Goal: Task Accomplishment & Management: Use online tool/utility

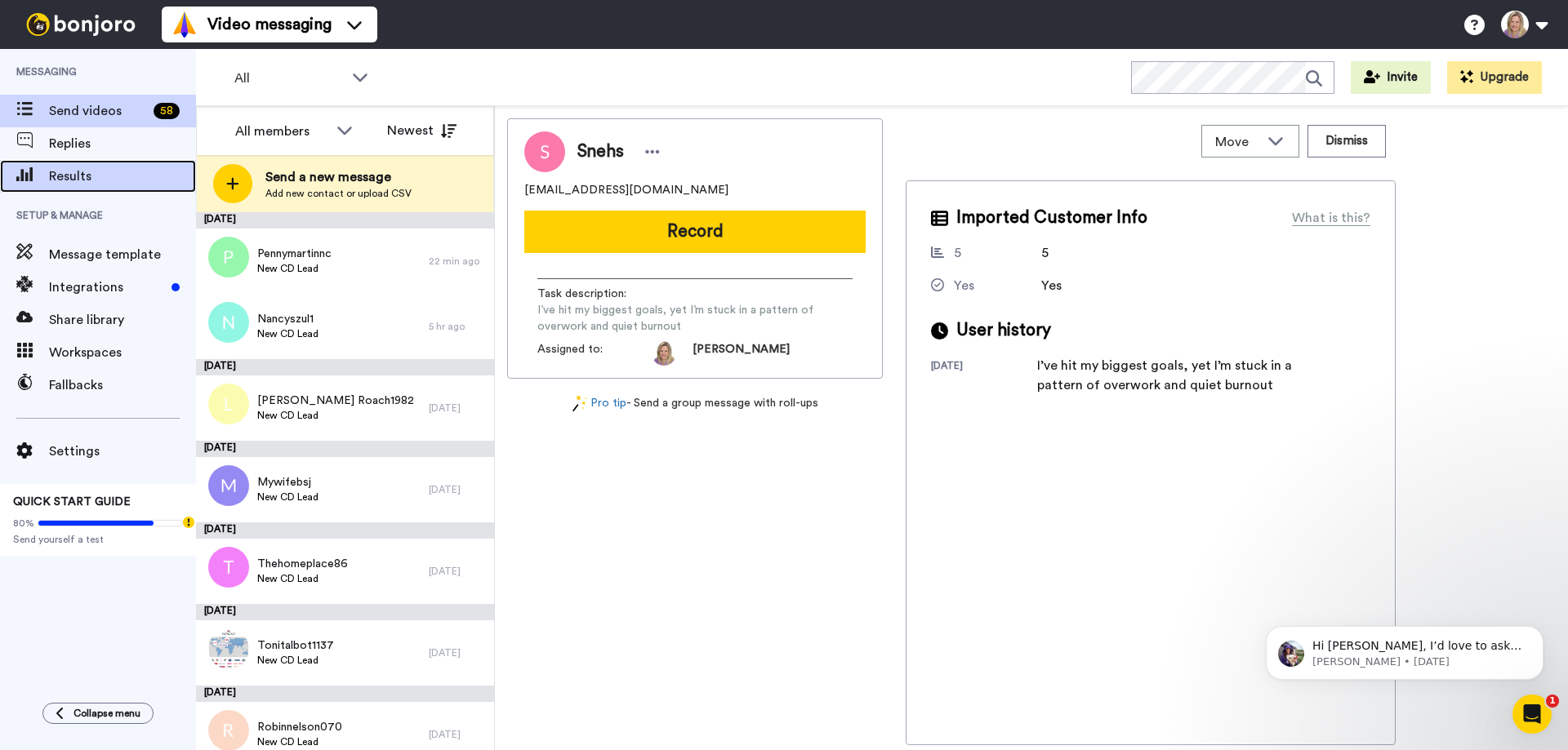
click at [80, 174] on span "Results" at bounding box center [122, 176] width 147 height 20
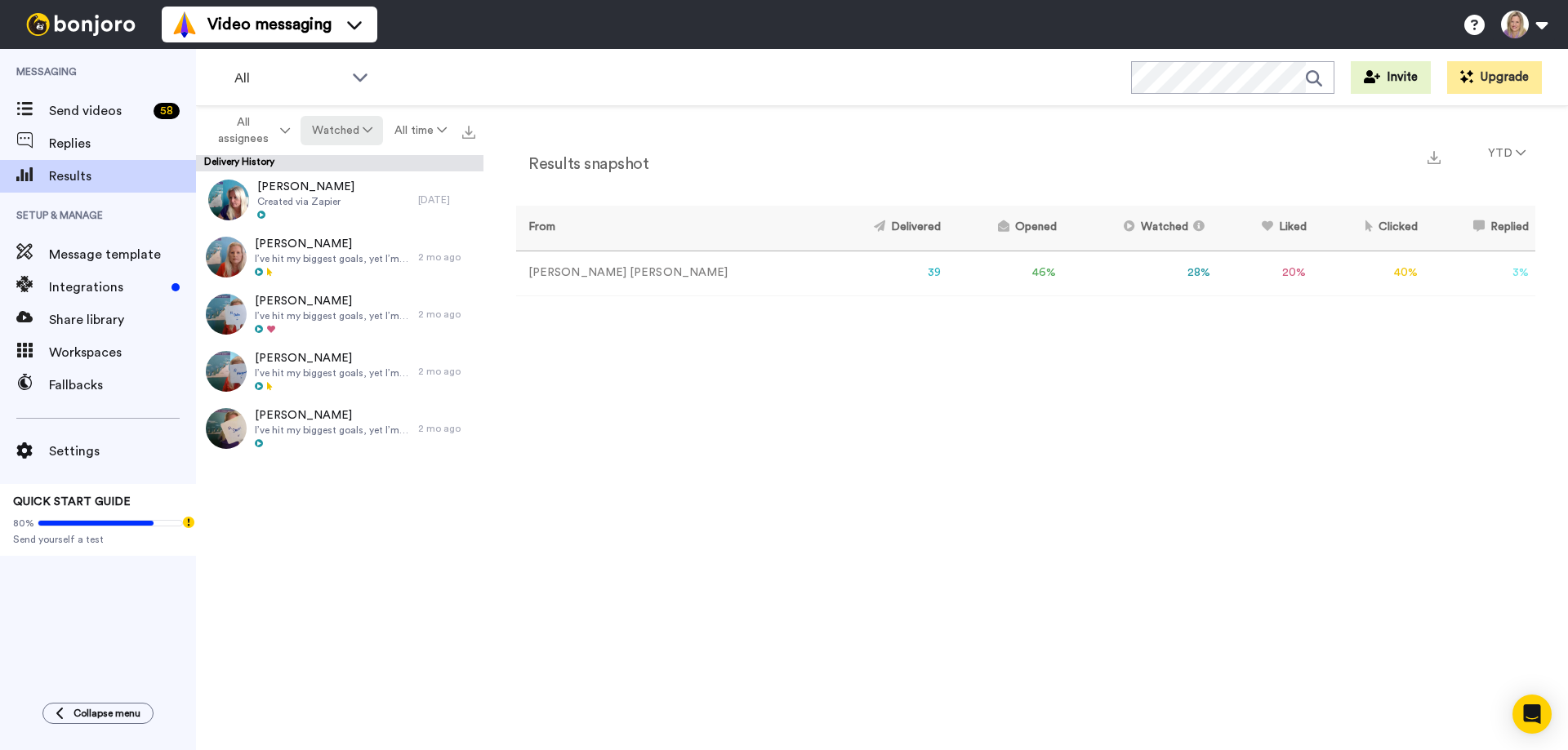
click at [362, 127] on icon at bounding box center [367, 130] width 9 height 11
click at [345, 170] on div "Delivered" at bounding box center [342, 164] width 76 height 18
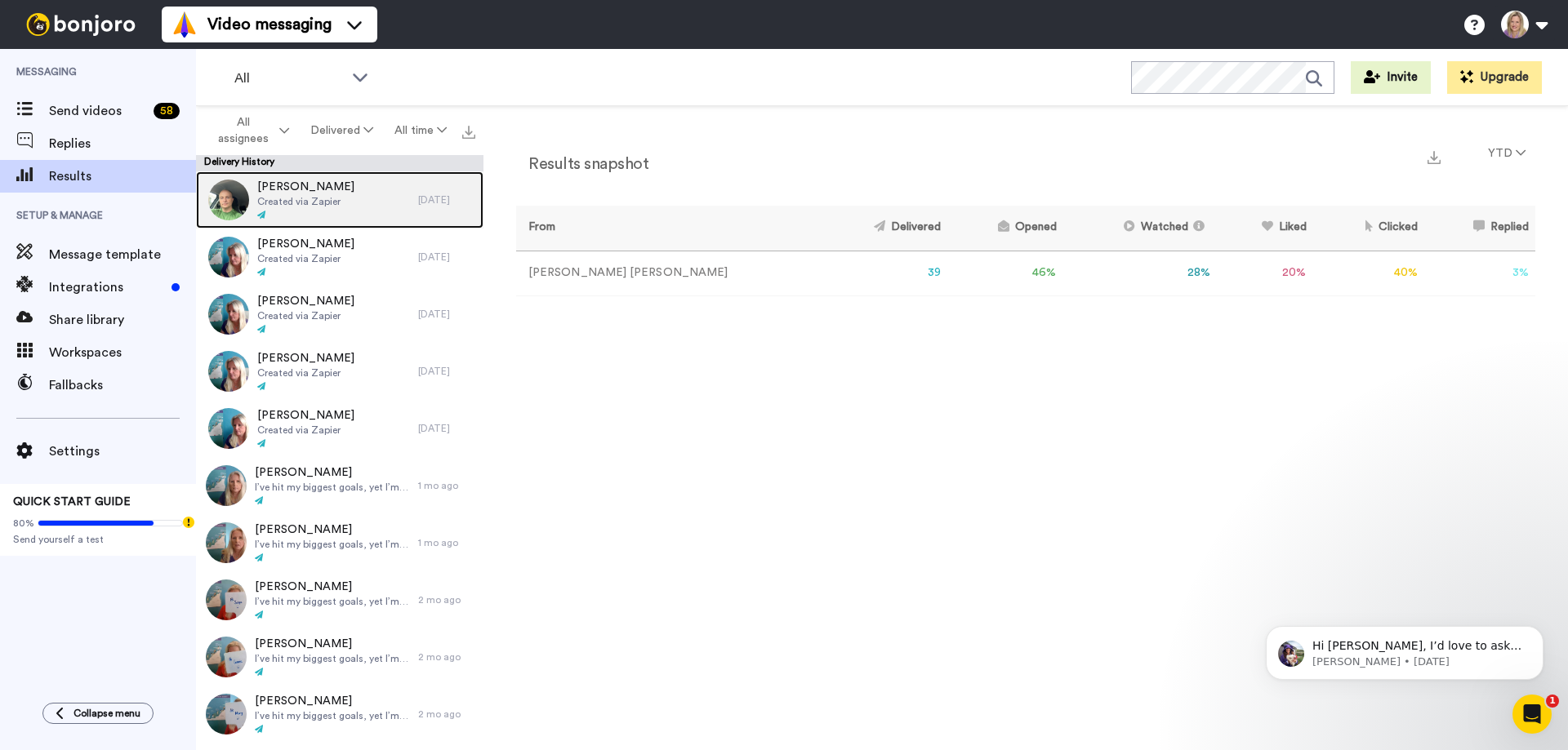
click at [284, 195] on span "Created via Zapier" at bounding box center [305, 202] width 97 height 13
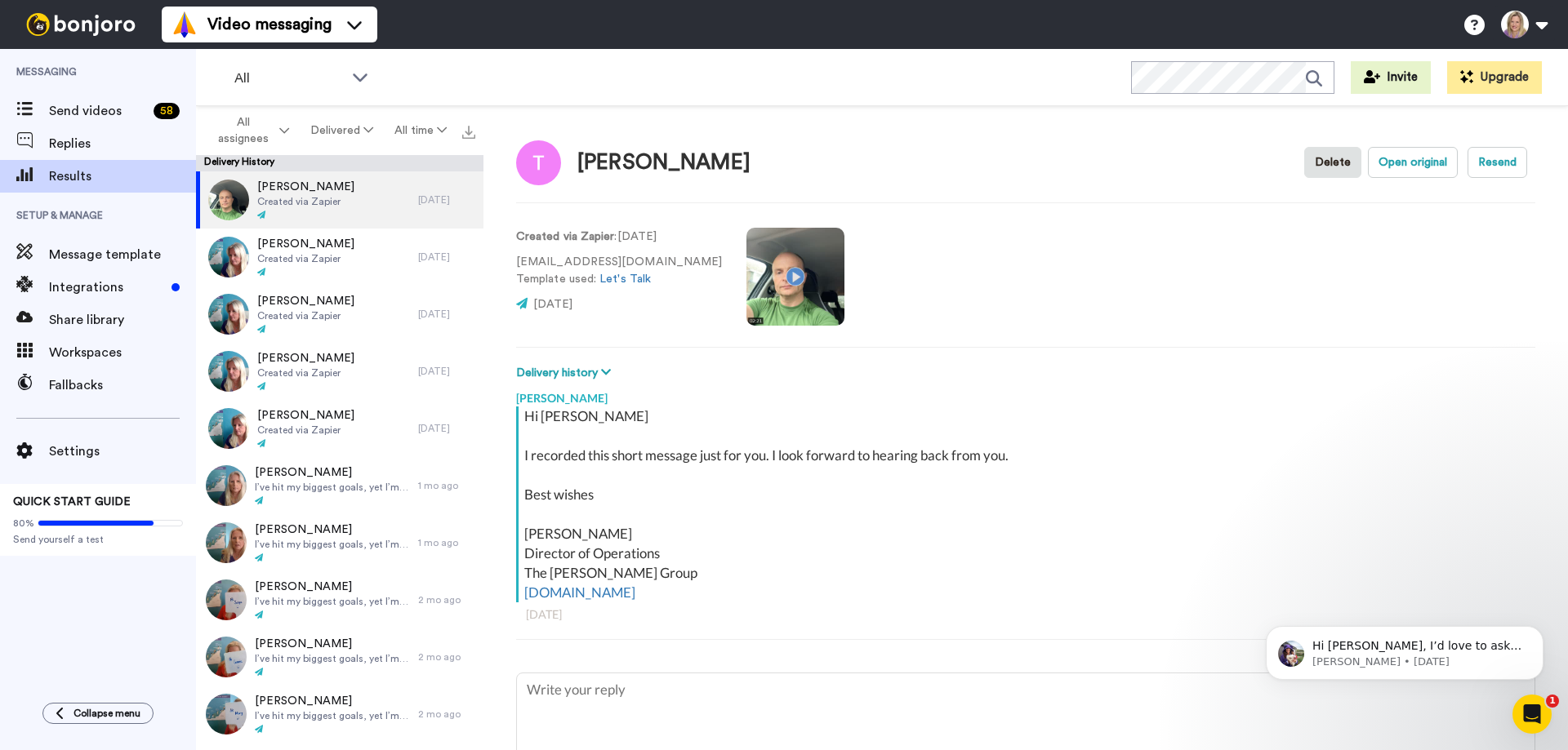
click at [752, 272] on video at bounding box center [795, 276] width 98 height 98
click at [1538, 628] on icon "Dismiss notification" at bounding box center [1539, 630] width 9 height 9
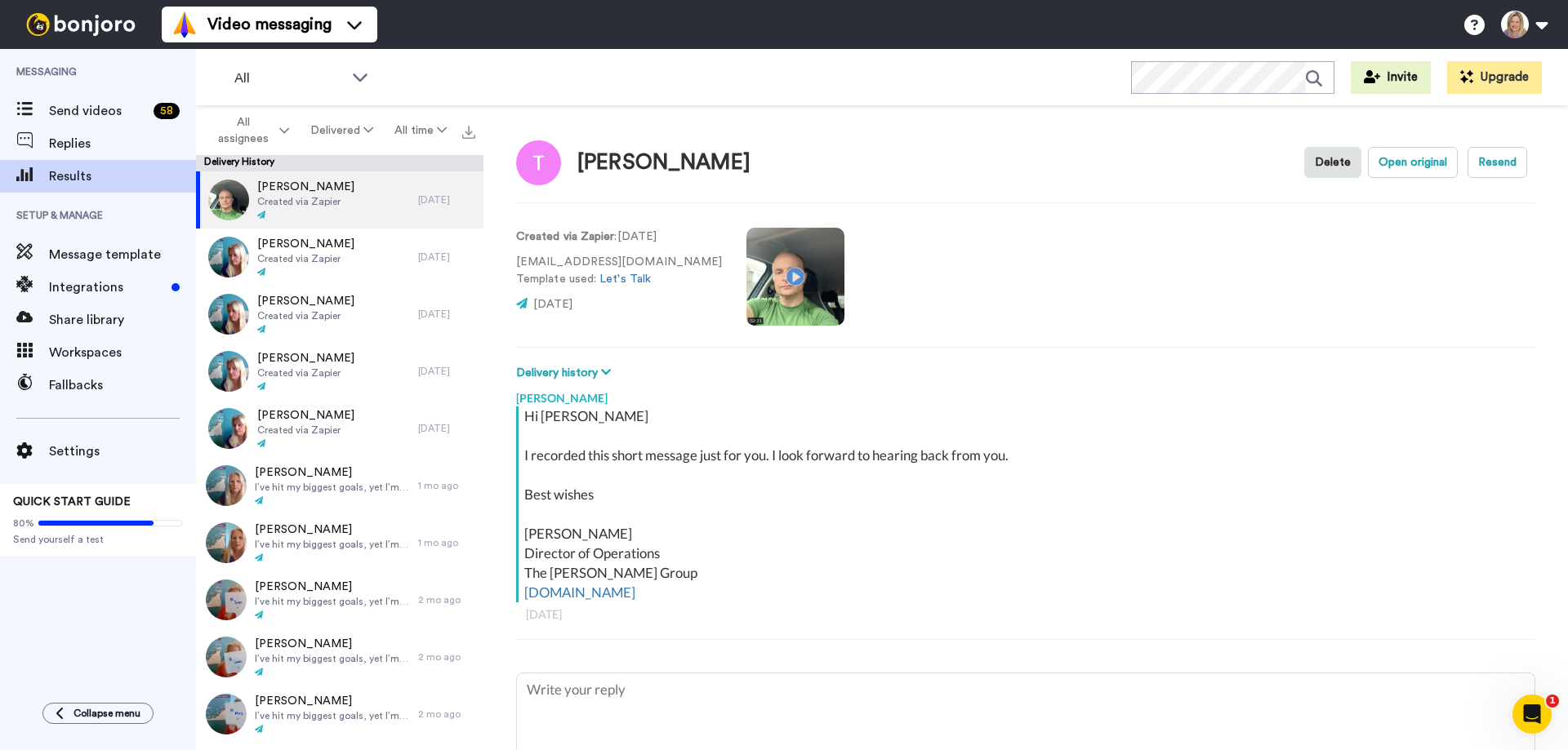
click at [1537, 723] on icon "Open Intercom Messenger" at bounding box center [1533, 715] width 27 height 27
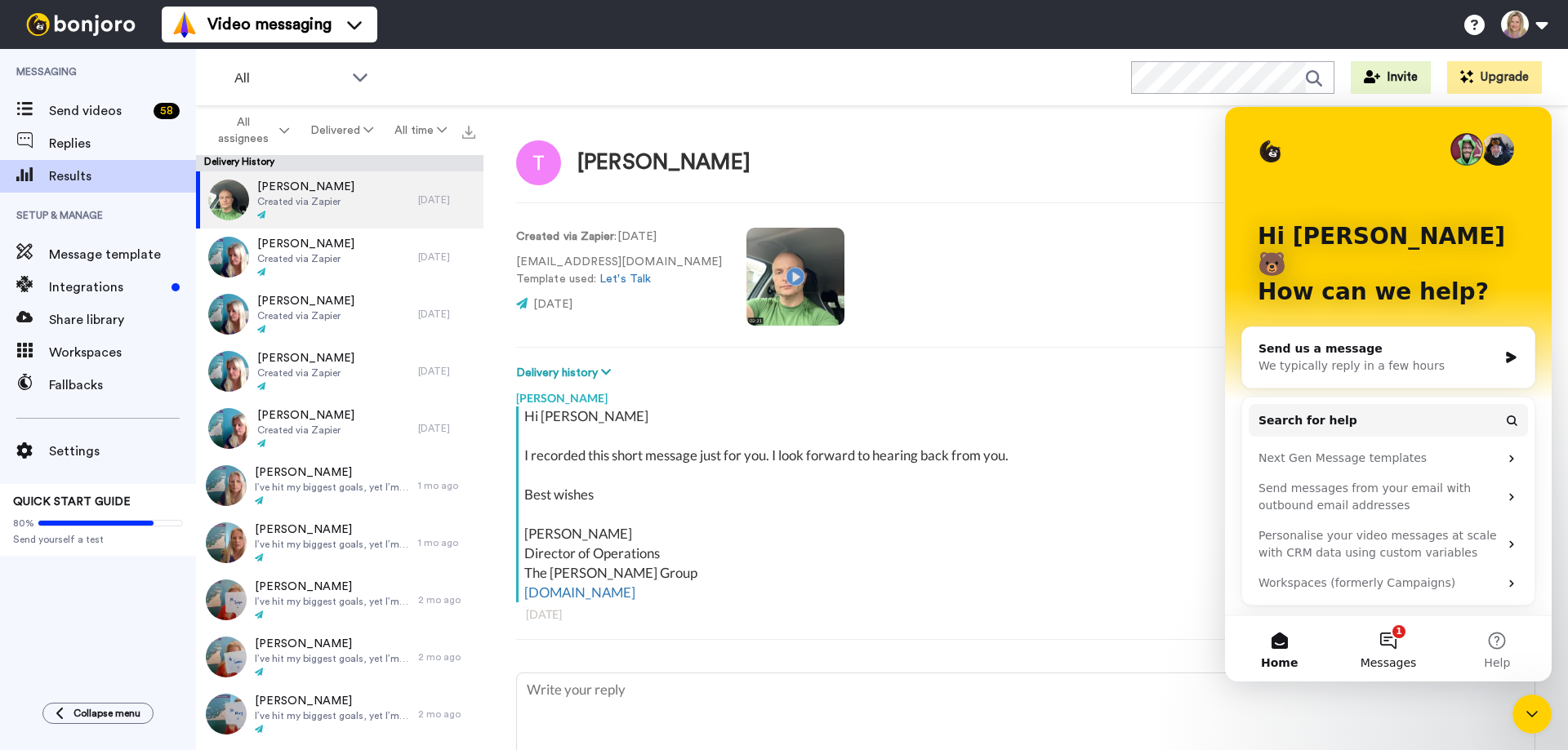
click at [1395, 644] on button "1 Messages" at bounding box center [1388, 649] width 109 height 65
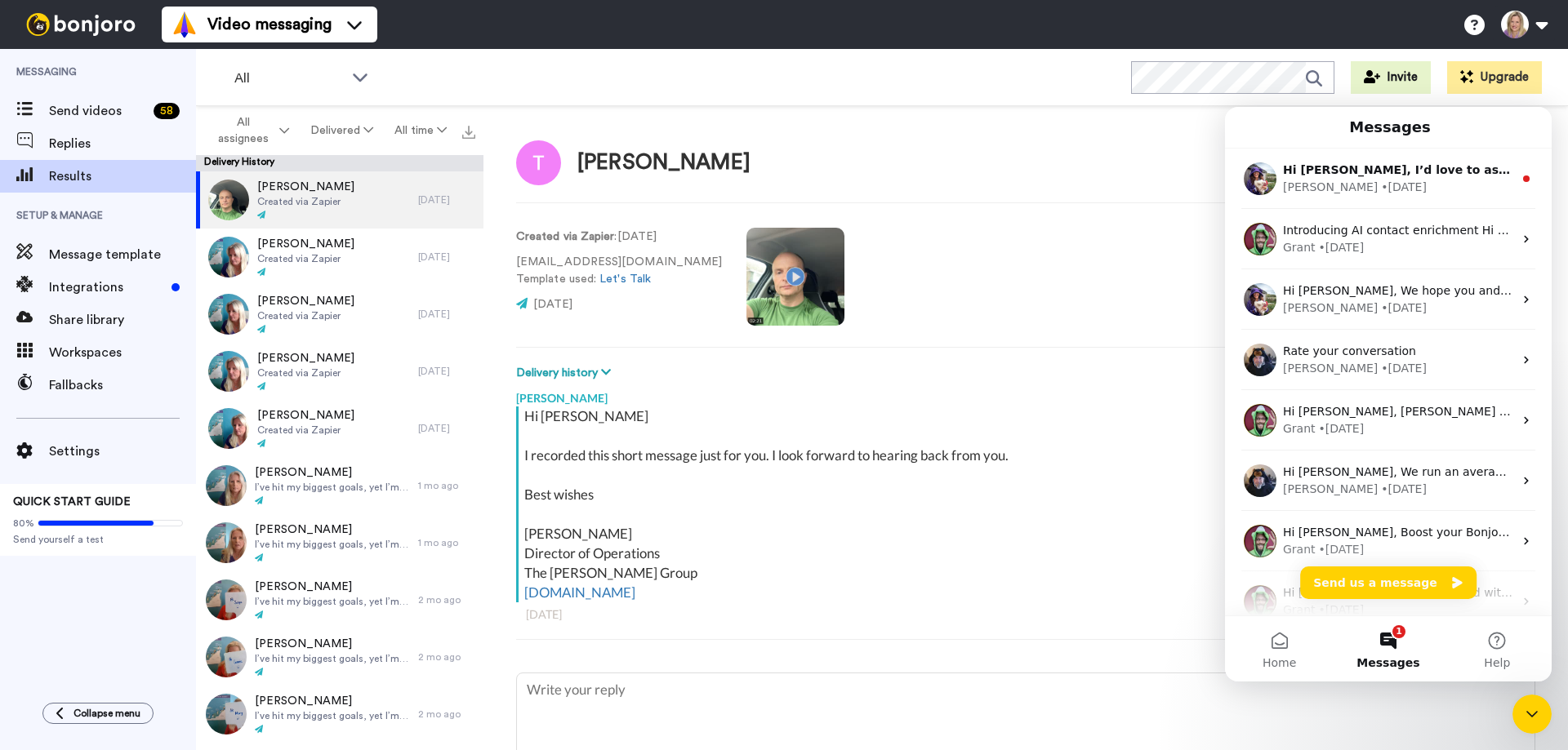
click at [1162, 286] on div "Created via Zapier : 16 days ago tmcgillis2002@yahoo.com Template used: Let's T…" at bounding box center [1025, 275] width 1020 height 111
click at [1527, 720] on icon "Close Intercom Messenger" at bounding box center [1532, 714] width 20 height 20
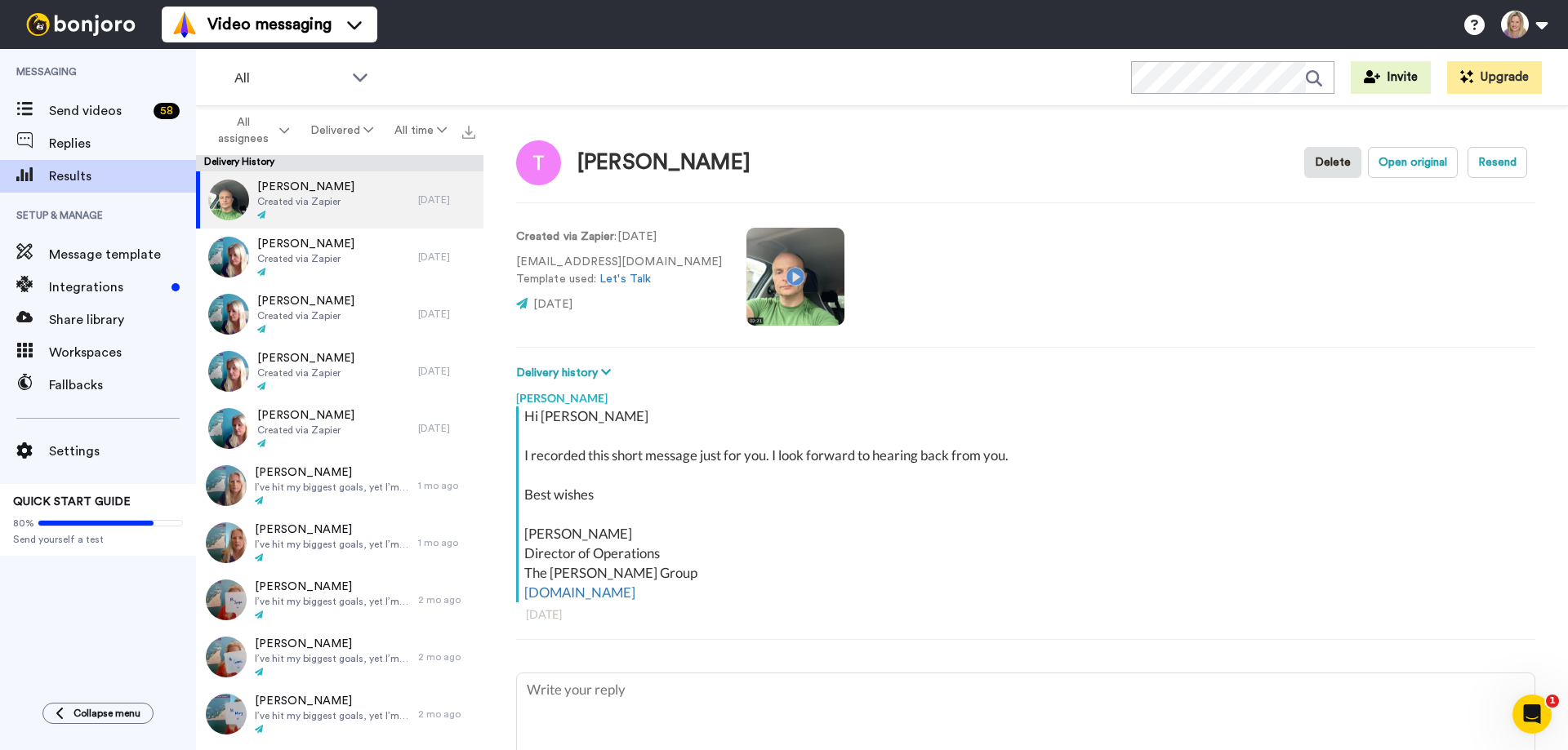
click at [747, 266] on video at bounding box center [795, 276] width 98 height 98
click at [750, 272] on video at bounding box center [795, 276] width 98 height 98
click at [748, 276] on video at bounding box center [795, 276] width 98 height 98
type textarea "x"
drag, startPoint x: 680, startPoint y: 591, endPoint x: 519, endPoint y: 431, distance: 227.0
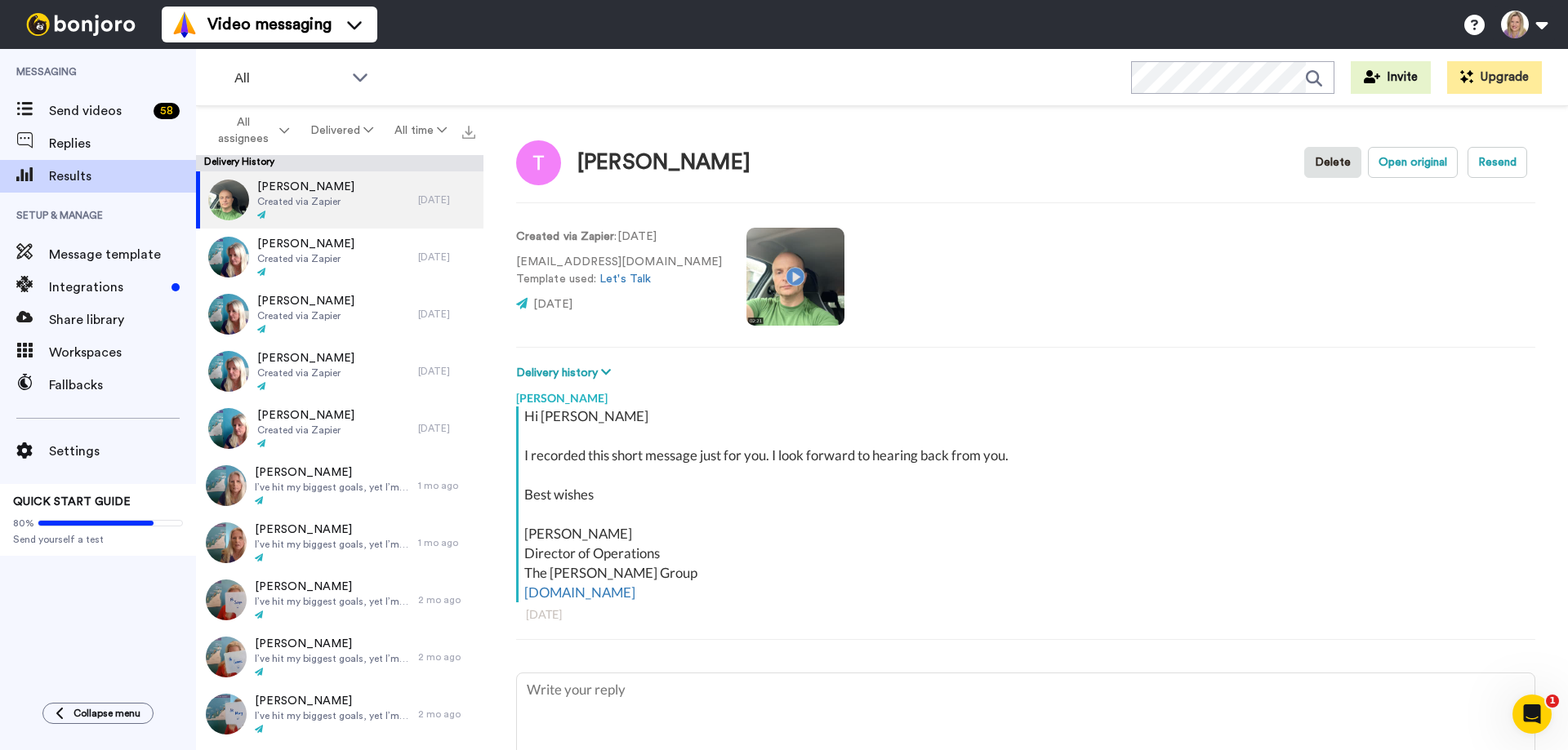
click at [519, 431] on div "Hi Terri I recorded this short message just for you. I look forward to hearing …" at bounding box center [1024, 504] width 1015 height 196
copy div "I recorded this short message just for you. I look forward to hearing back from…"
click at [132, 262] on span "Message template" at bounding box center [122, 254] width 147 height 20
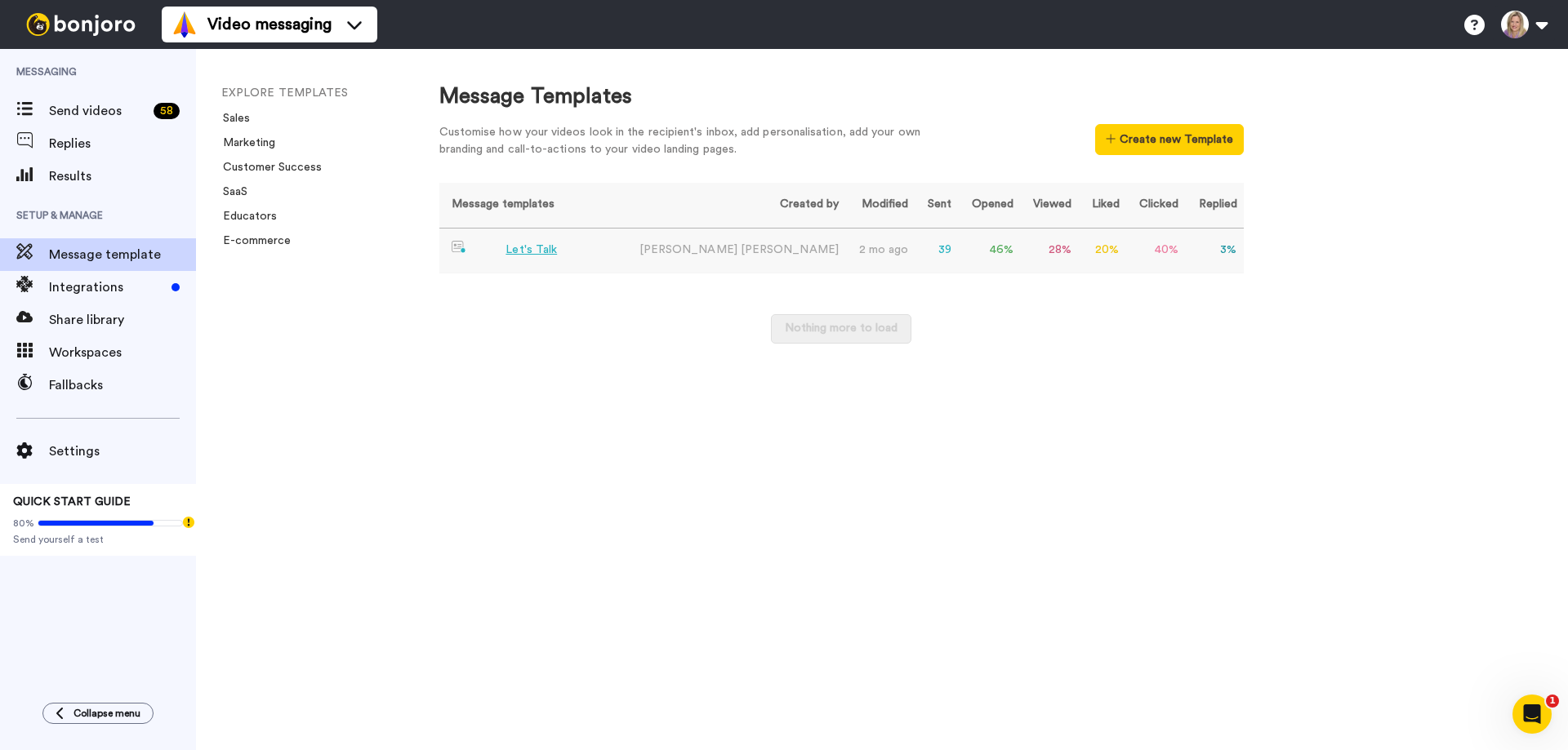
click at [745, 254] on span "Sawyer" at bounding box center [789, 249] width 98 height 11
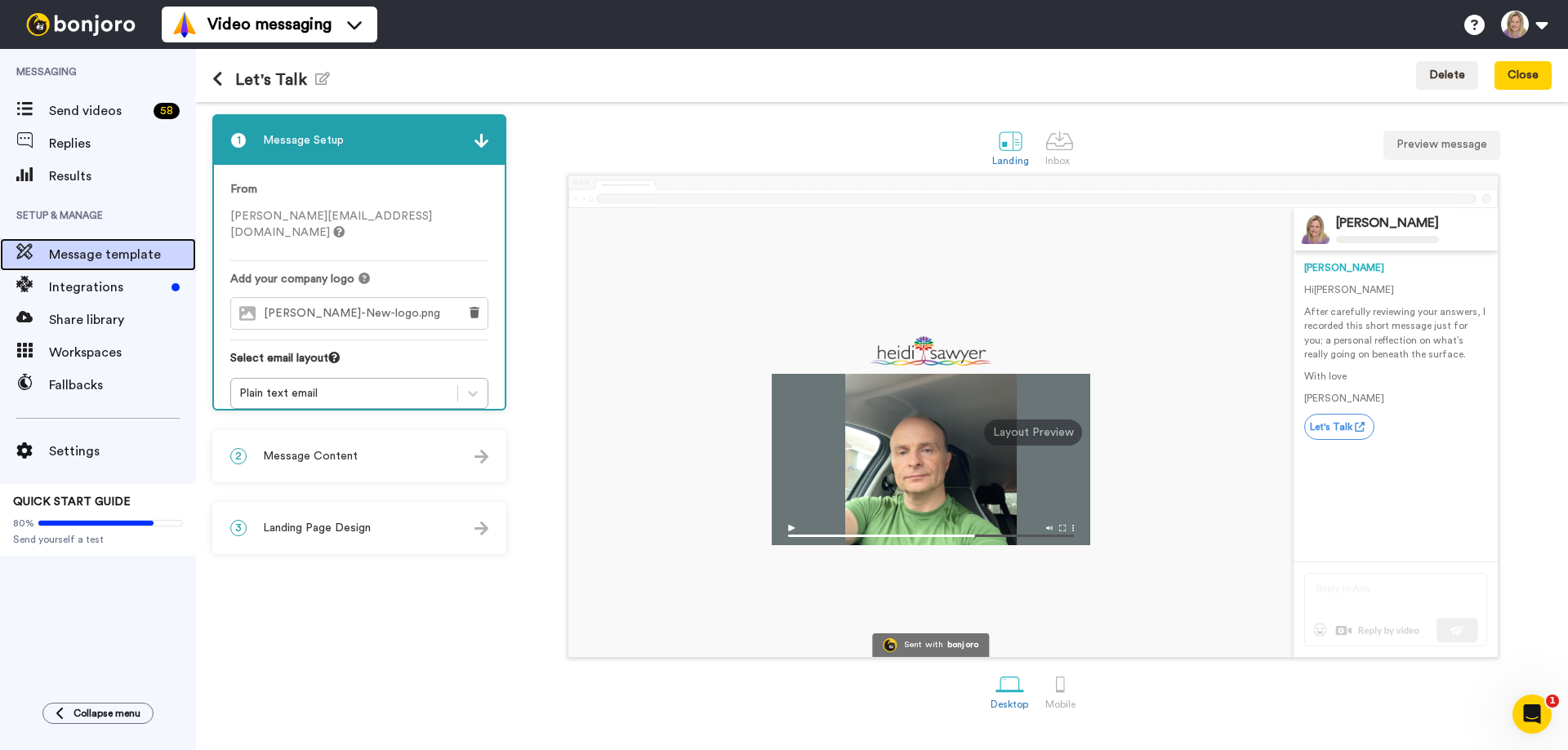
click at [71, 257] on span "Message template" at bounding box center [122, 254] width 147 height 20
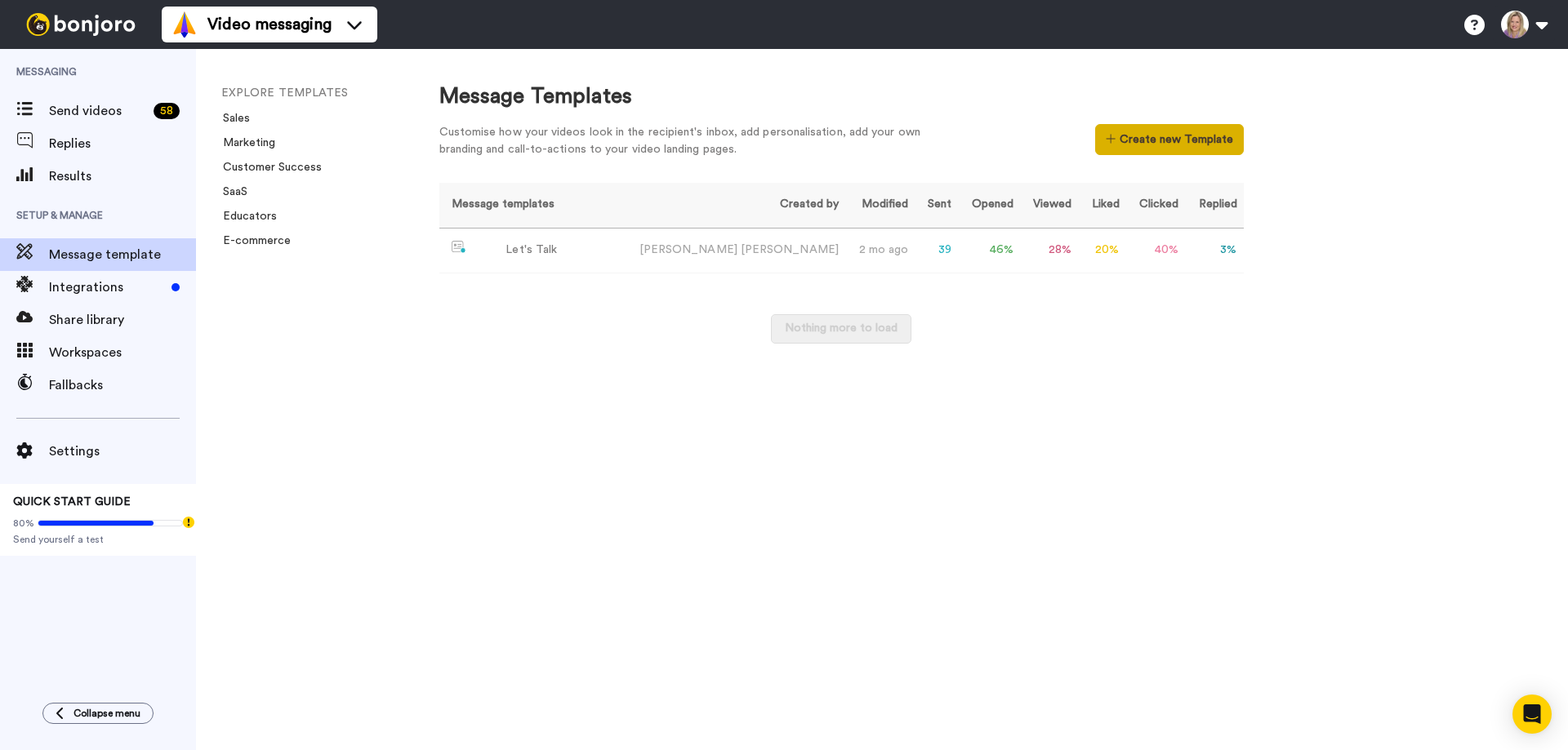
click at [1162, 144] on button "Create new Template" at bounding box center [1170, 139] width 148 height 31
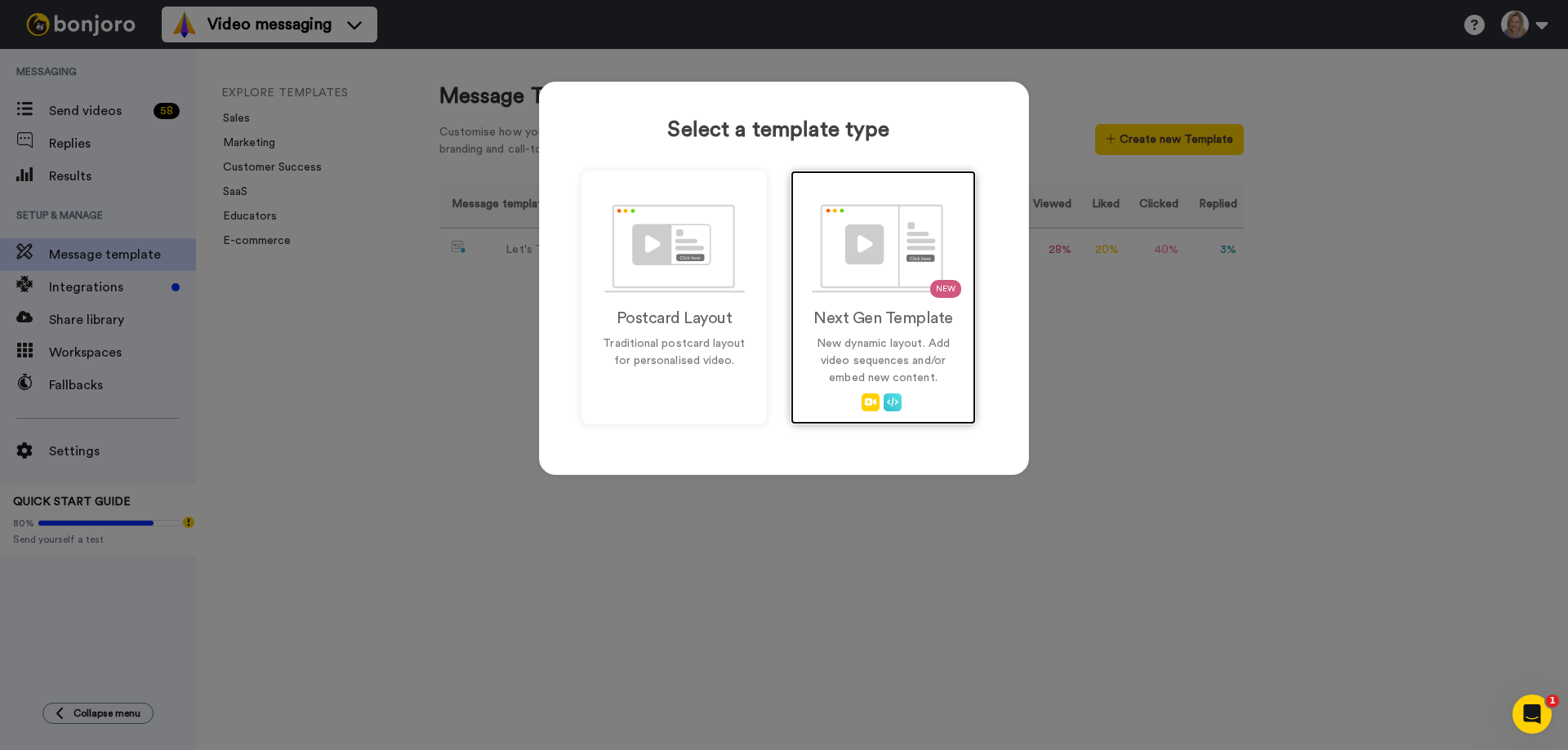
click at [890, 284] on img at bounding box center [884, 248] width 144 height 89
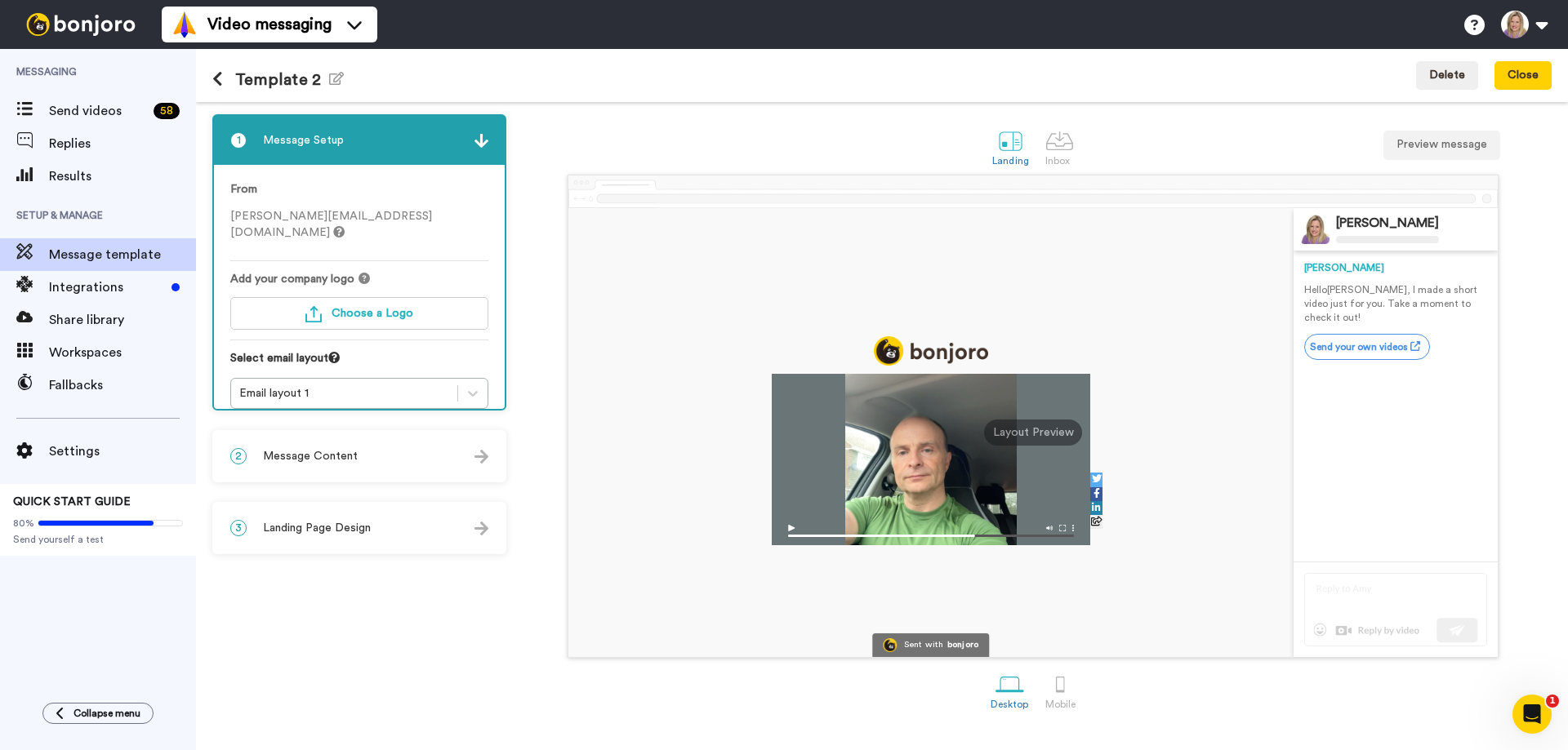
click at [297, 454] on span "Message Content" at bounding box center [310, 456] width 95 height 16
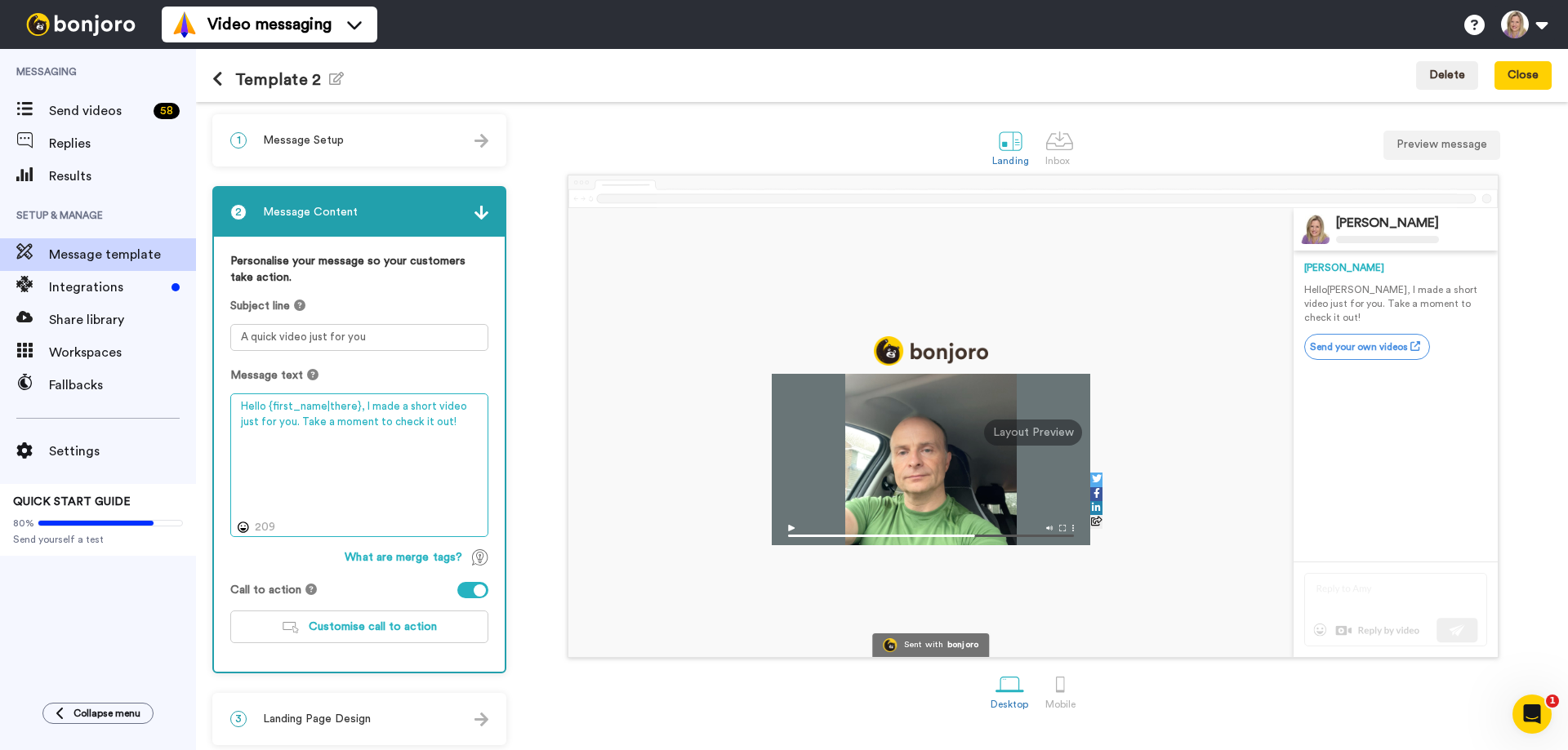
click at [318, 466] on textarea "Hello {first_name|there}, I made a short video just for you. Take a moment to c…" at bounding box center [360, 466] width 258 height 144
drag, startPoint x: 361, startPoint y: 404, endPoint x: 520, endPoint y: 450, distance: 165.5
click at [520, 450] on div "1 Message Setup From heidi@heidisawyer.com Add your company logo Choose a Logo …" at bounding box center [882, 427] width 1373 height 649
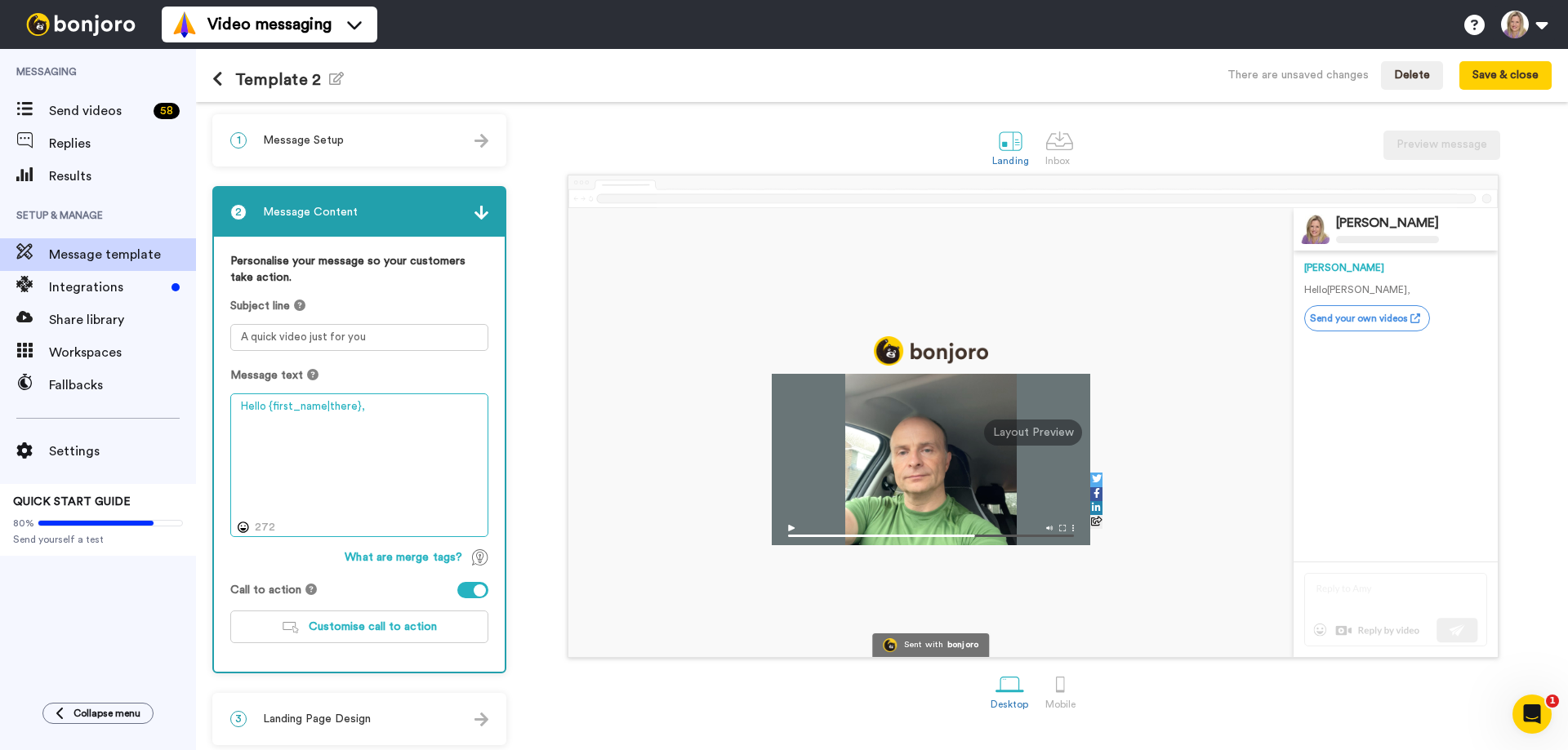
paste textarea "I recorded this short message just for you. I look forward to hearing back from…"
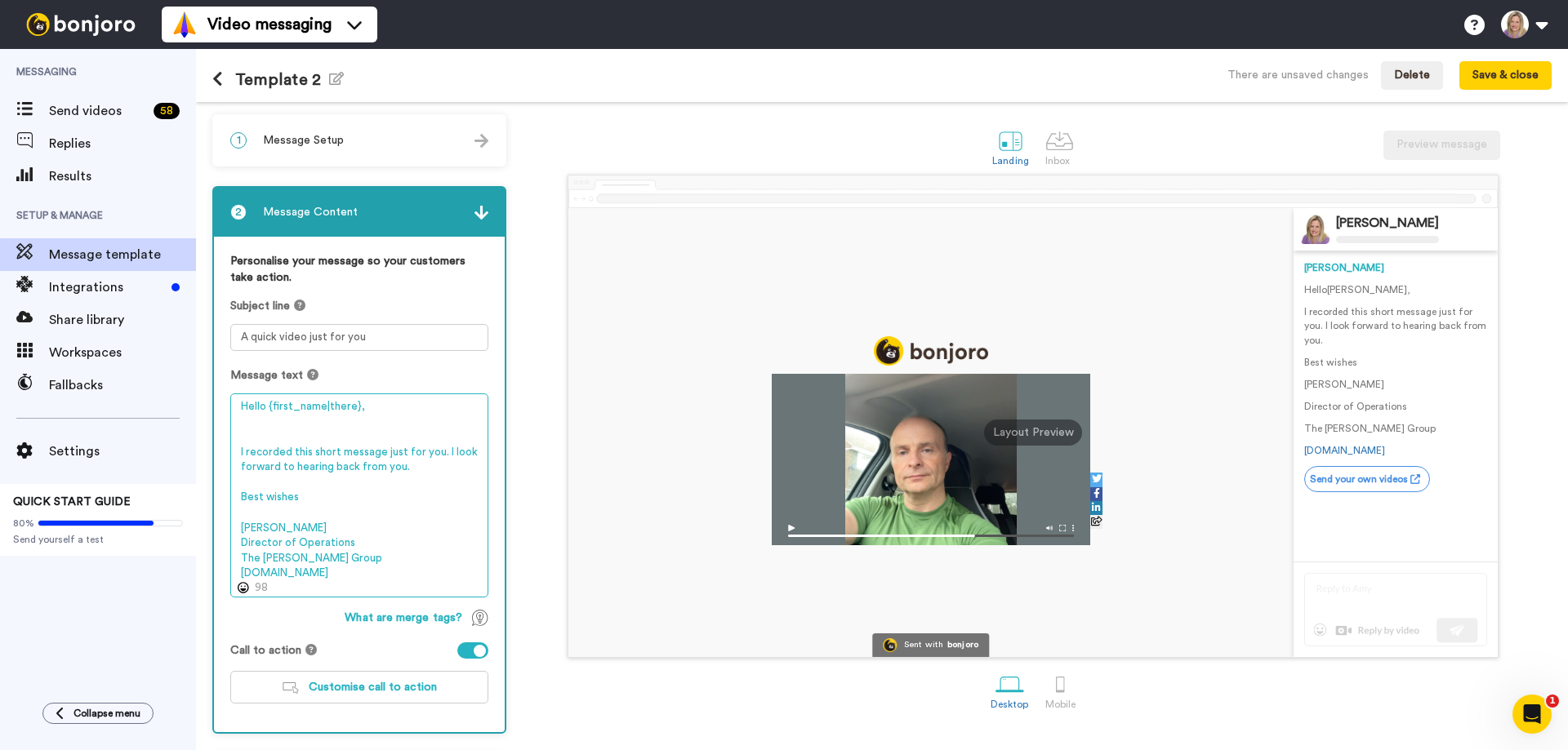
click at [463, 439] on textarea "Hello {first_name|there}, I recorded this short message just for you. I look fo…" at bounding box center [360, 495] width 258 height 204
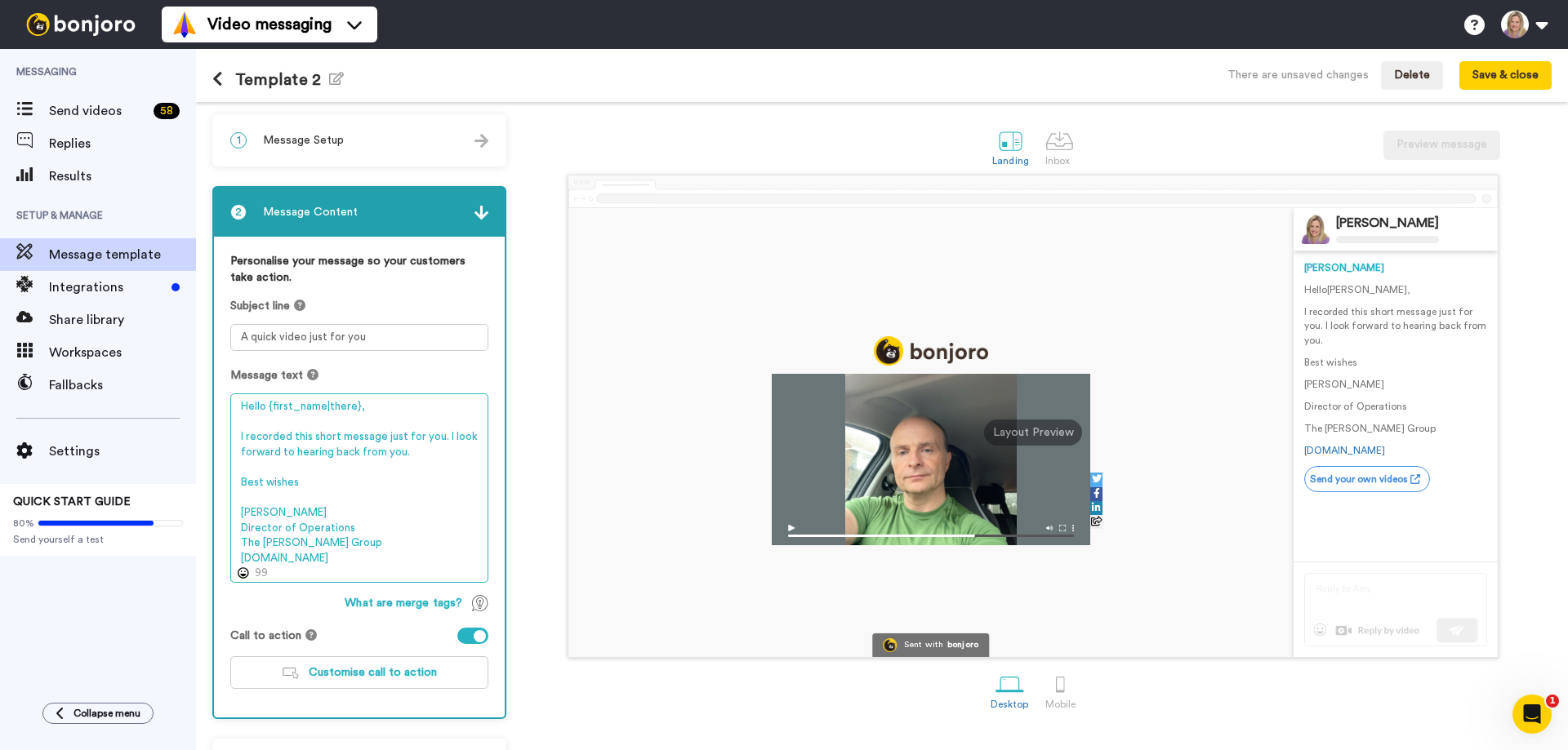
type textarea "Hello {first_name|there}, I recorded this short message just for you. I look fo…"
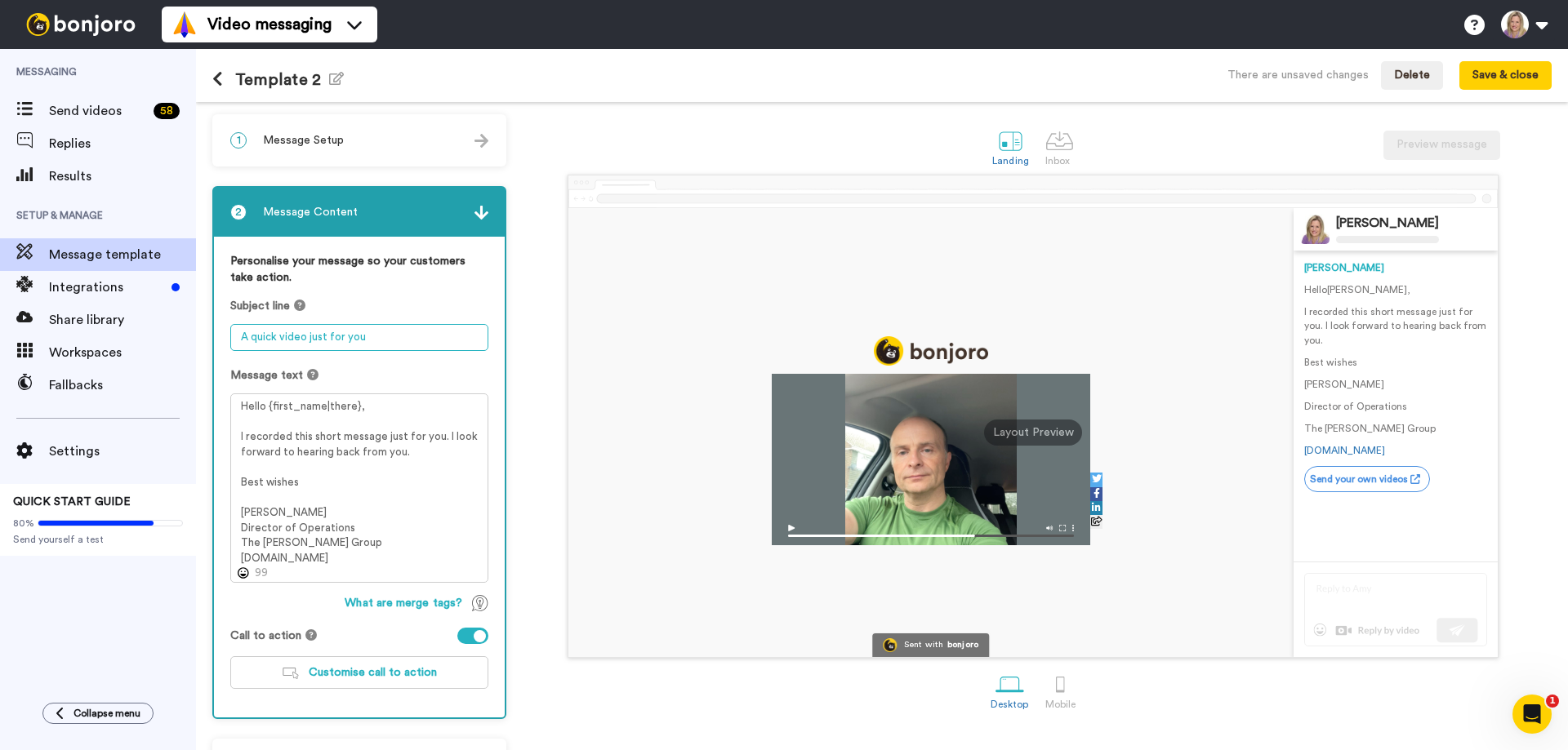
click at [420, 335] on textarea "A quick video just for you" at bounding box center [360, 338] width 258 height 27
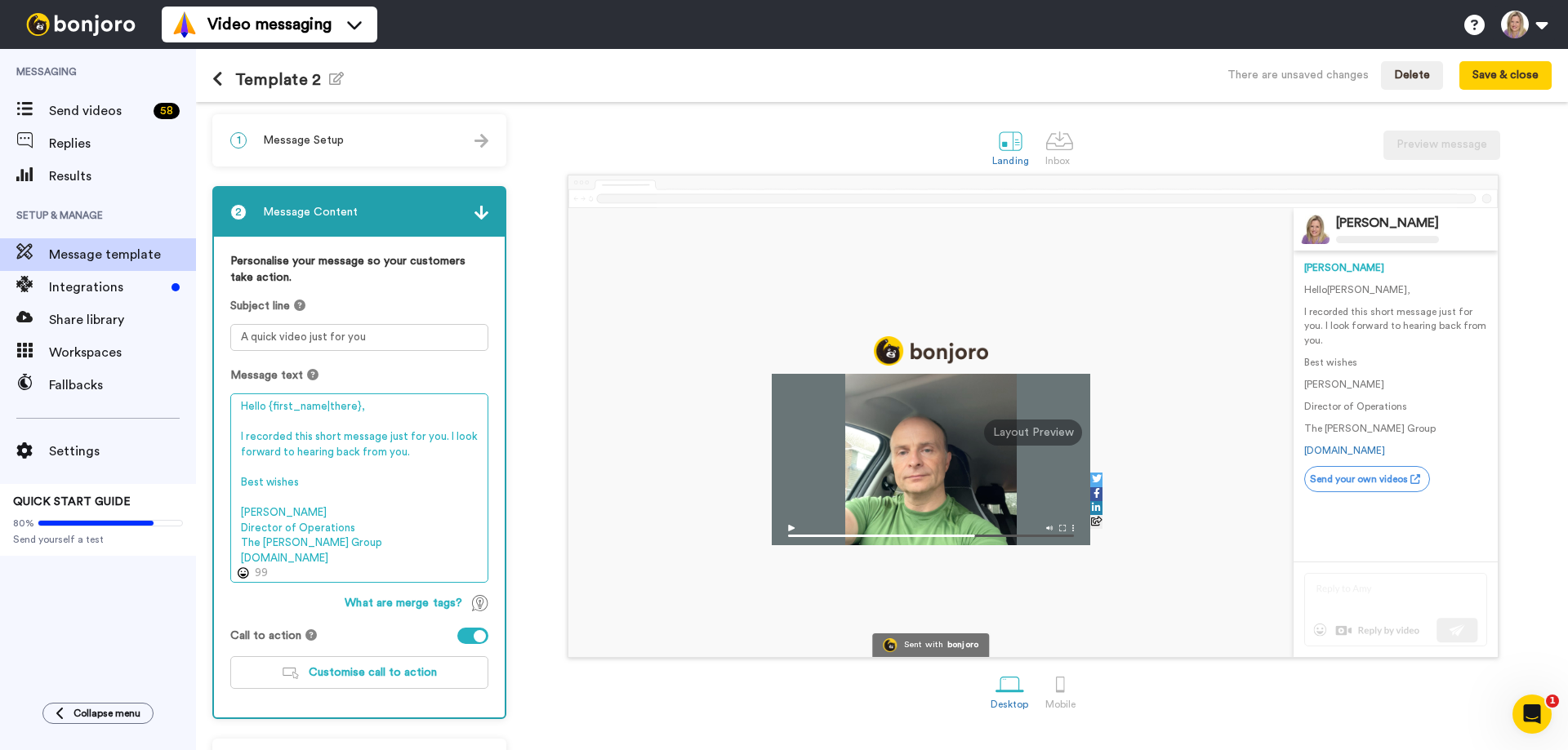
drag, startPoint x: 269, startPoint y: 404, endPoint x: 356, endPoint y: 409, distance: 87.1
click at [356, 409] on textarea "Hello {first_name|there}, I recorded this short message just for you. I look fo…" at bounding box center [360, 488] width 258 height 190
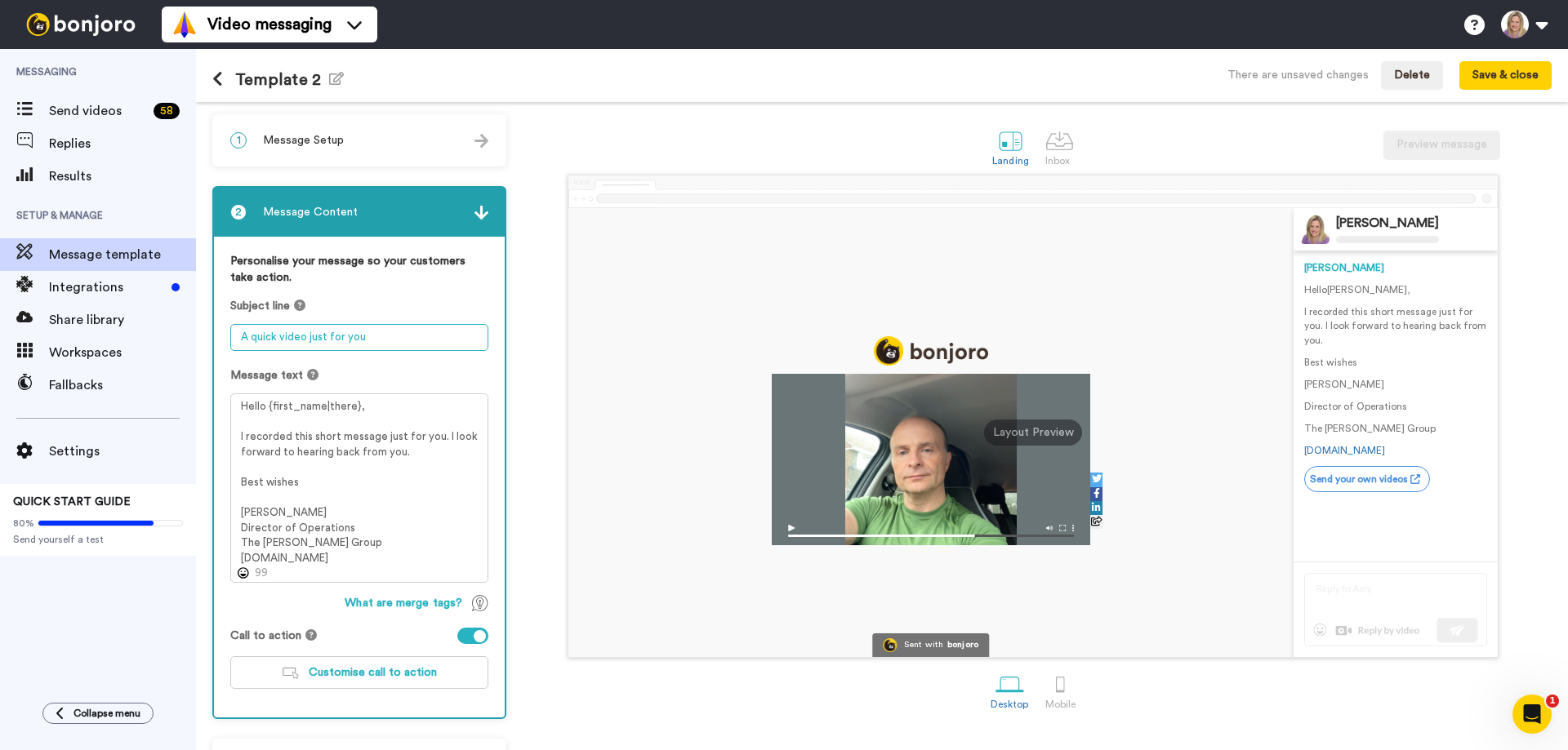
click at [398, 343] on textarea "A quick video just for you" at bounding box center [360, 338] width 258 height 27
paste textarea "{first_name|there}"
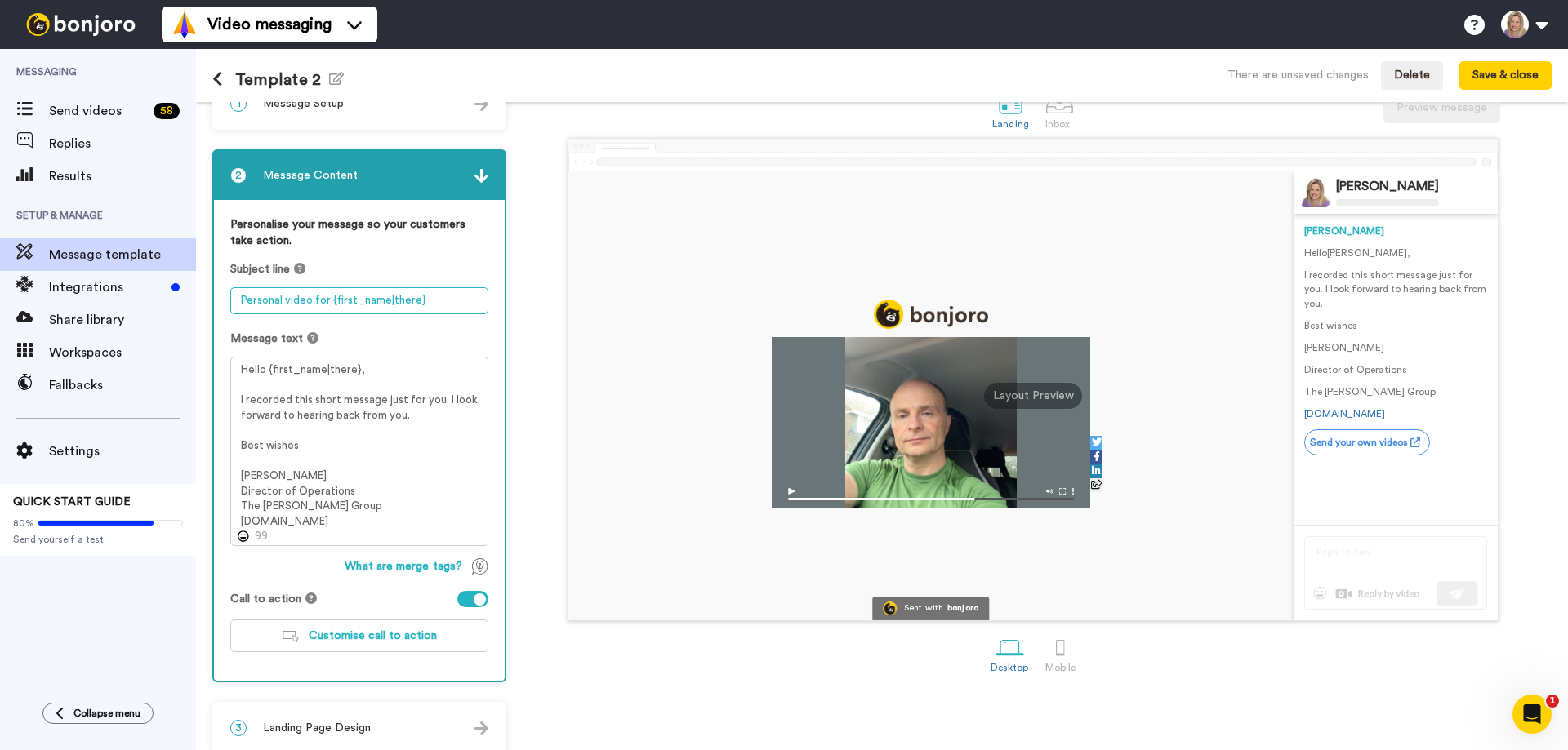
scroll to position [53, 0]
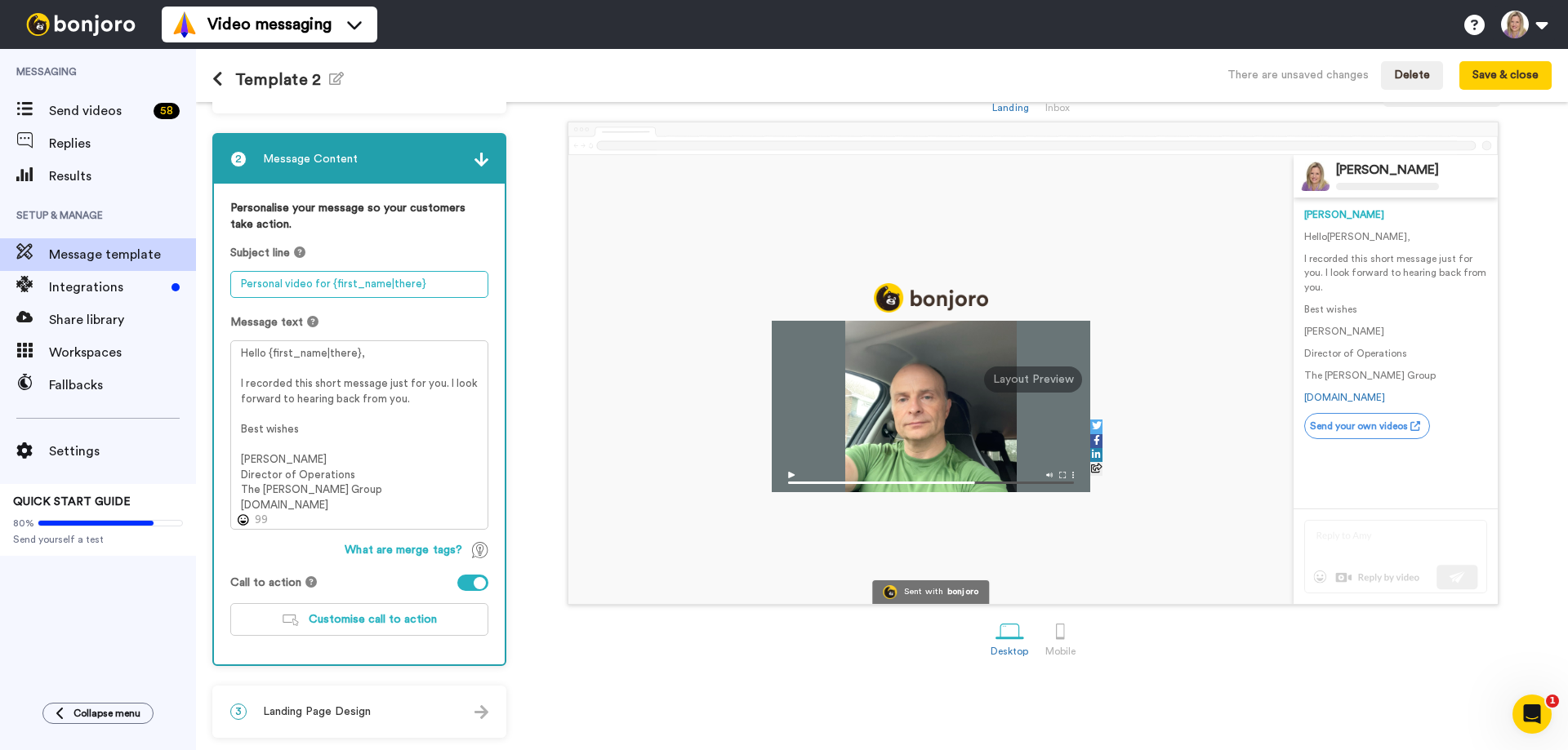
type textarea "Personal video for {first_name|there}"
click at [331, 706] on span "Landing Page Design" at bounding box center [317, 711] width 108 height 16
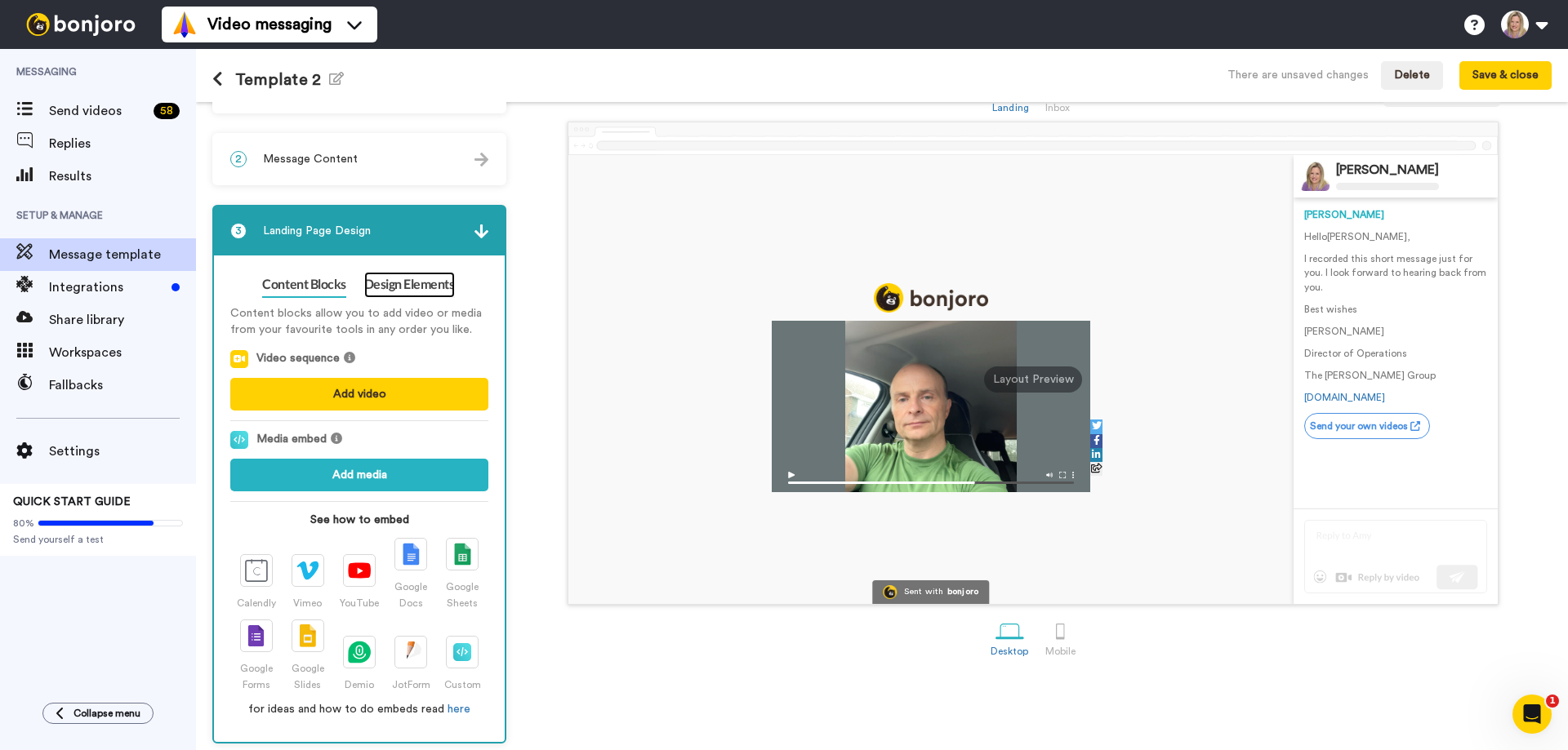
click at [403, 292] on link "Design Elements" at bounding box center [410, 285] width 91 height 27
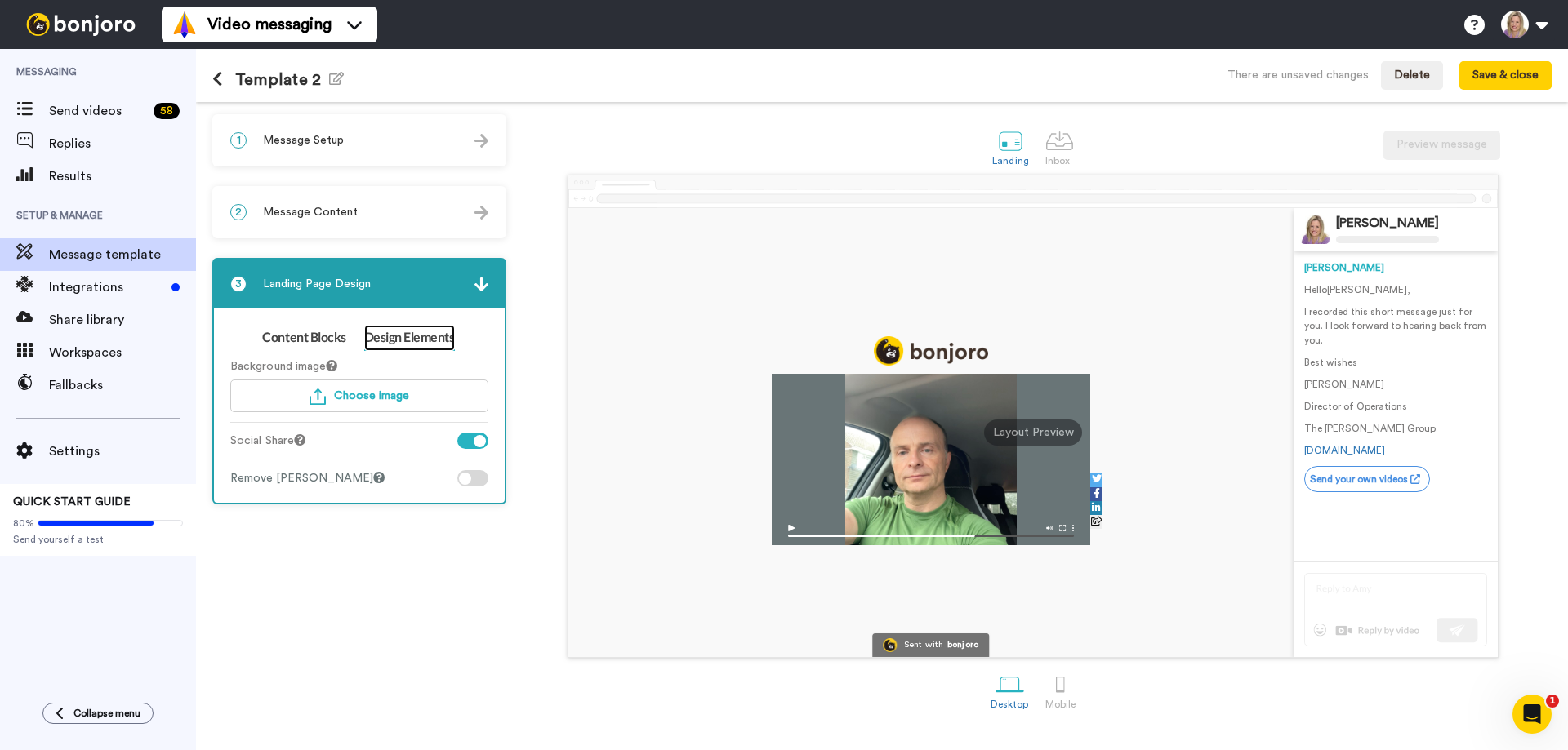
scroll to position [0, 0]
click at [329, 138] on span "Message Setup" at bounding box center [303, 139] width 81 height 16
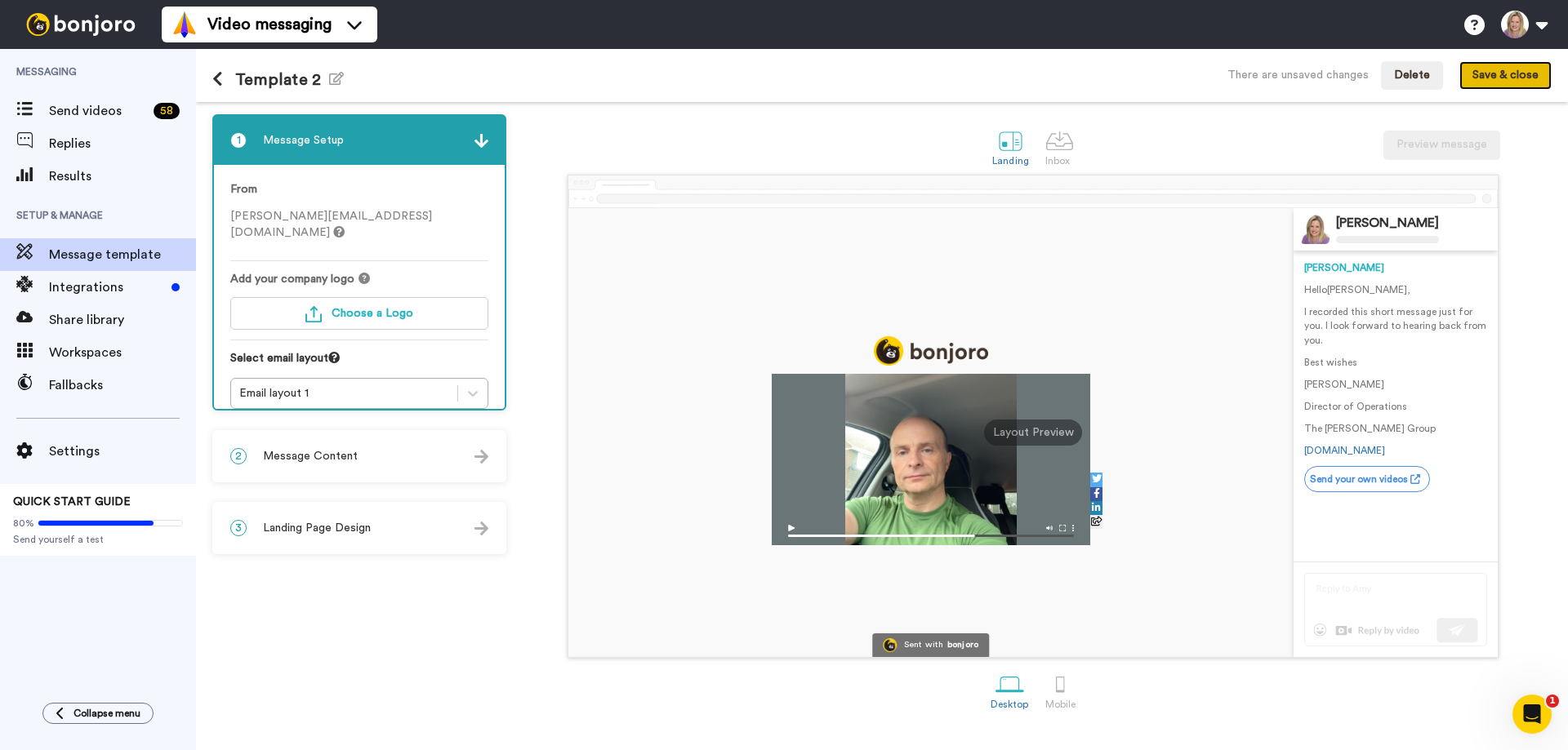
click at [1527, 78] on button "Save & close" at bounding box center [1505, 76] width 92 height 29
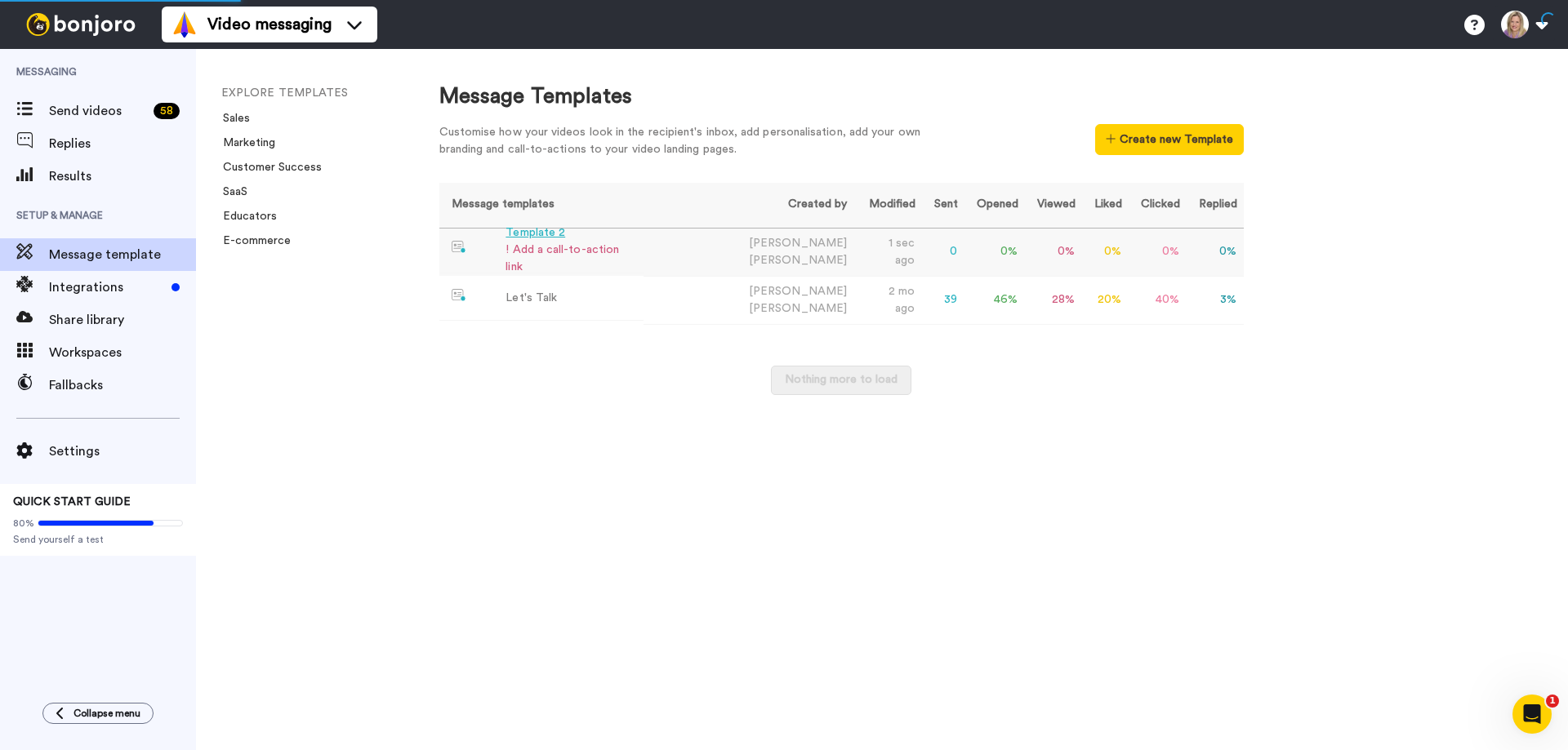
click at [602, 251] on div "! Add a call-to-action link" at bounding box center [571, 259] width 132 height 34
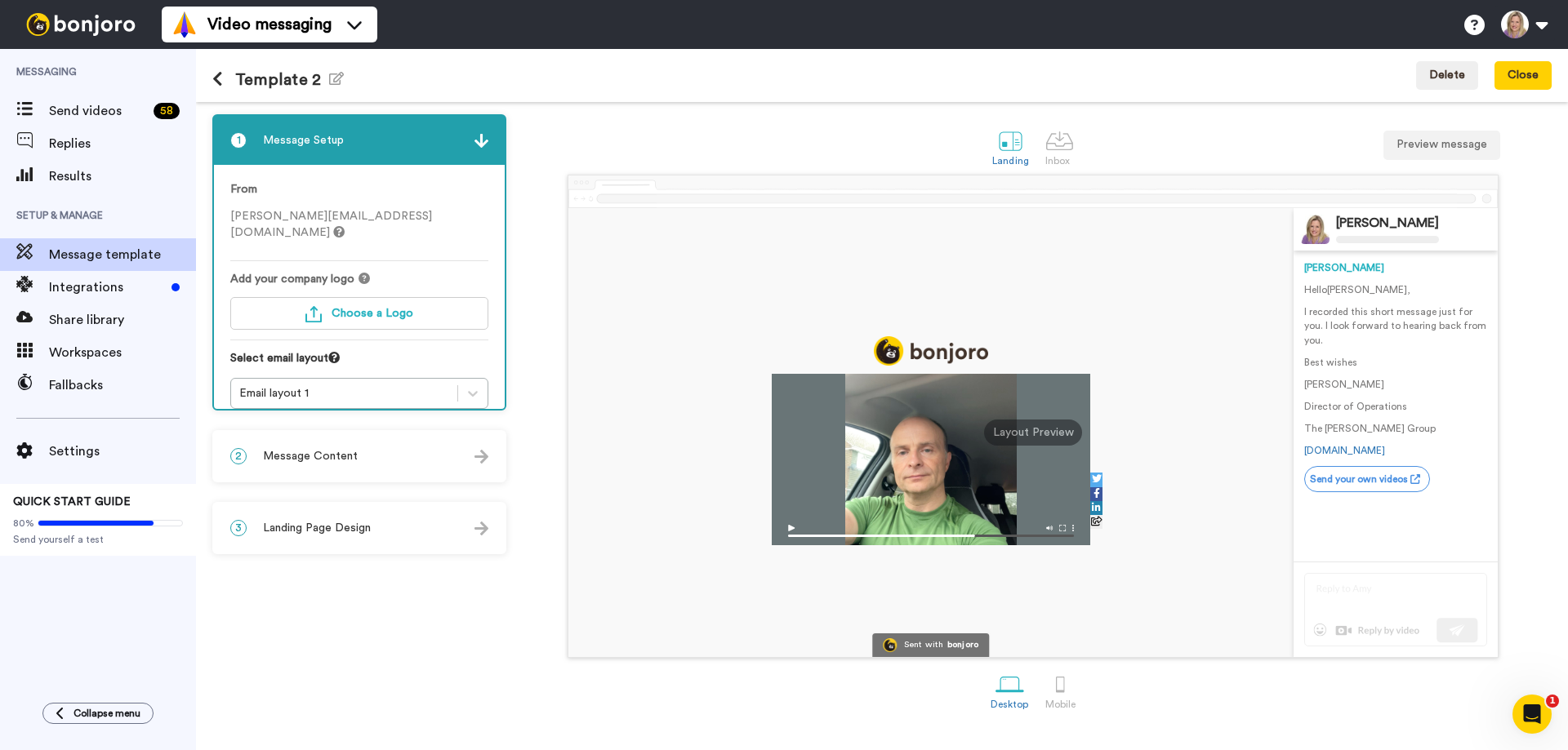
click at [314, 528] on span "Landing Page Design" at bounding box center [317, 527] width 108 height 16
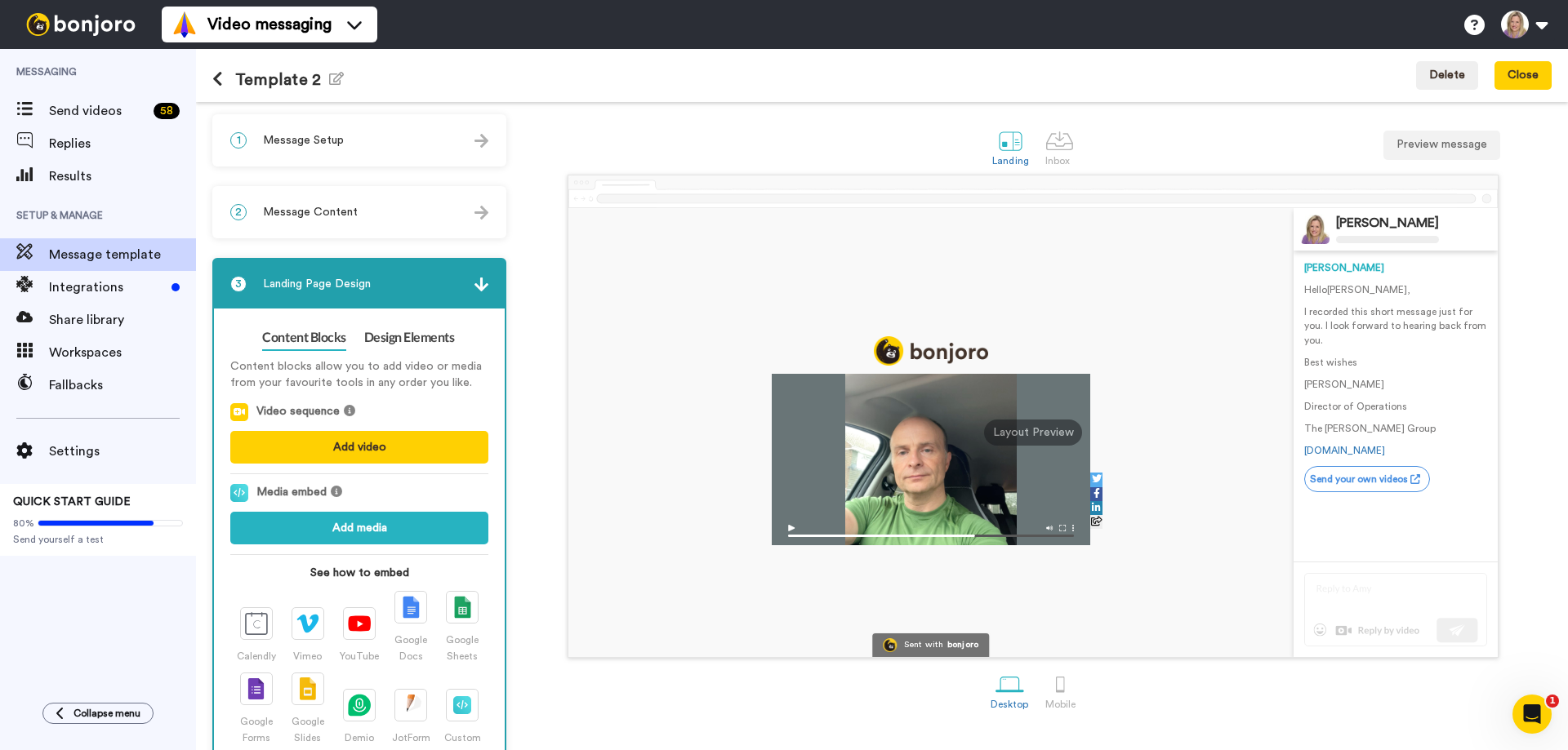
click at [345, 136] on div "1 Message Setup" at bounding box center [360, 140] width 291 height 49
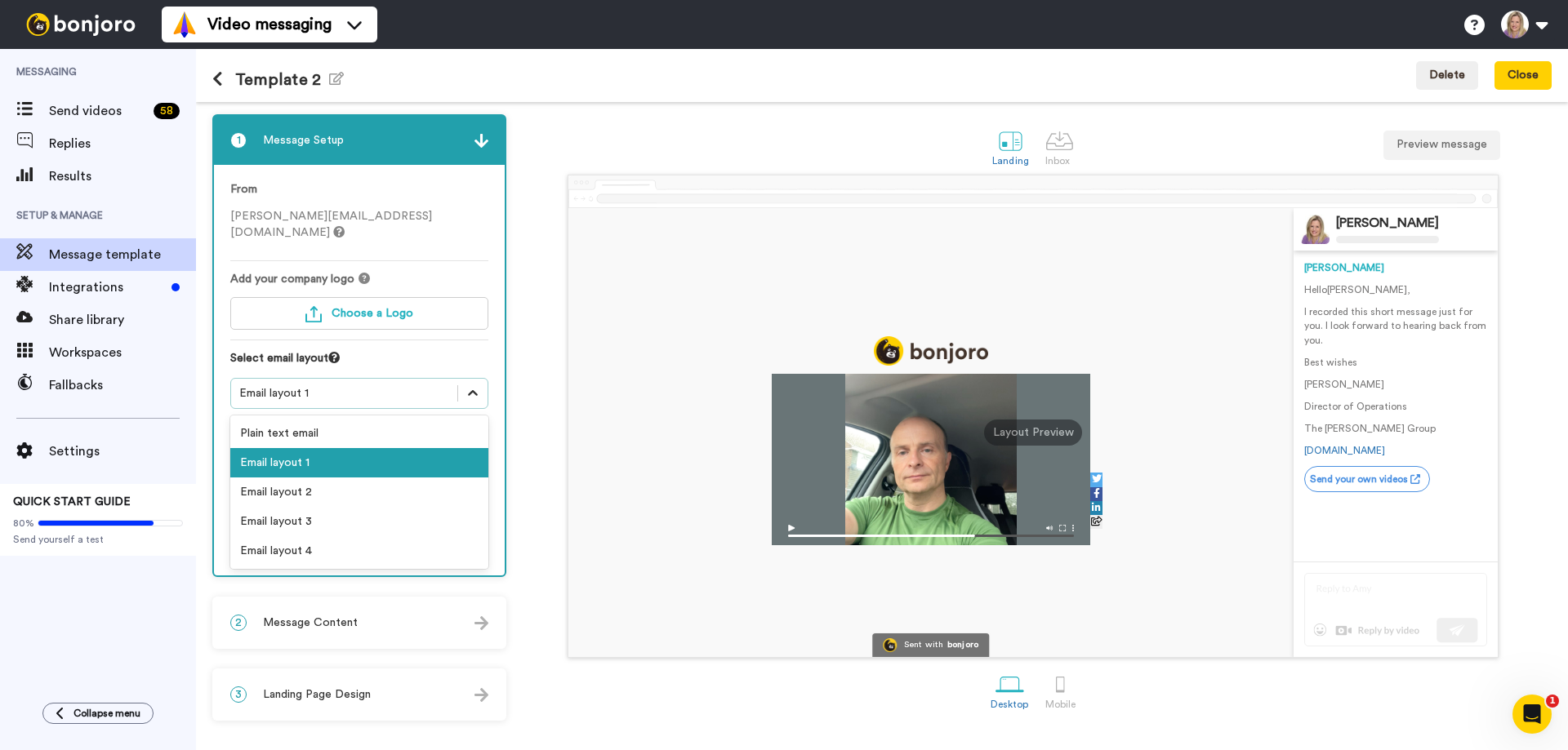
click at [468, 385] on icon at bounding box center [472, 393] width 16 height 16
click at [271, 478] on div "Email layout 2" at bounding box center [360, 492] width 258 height 29
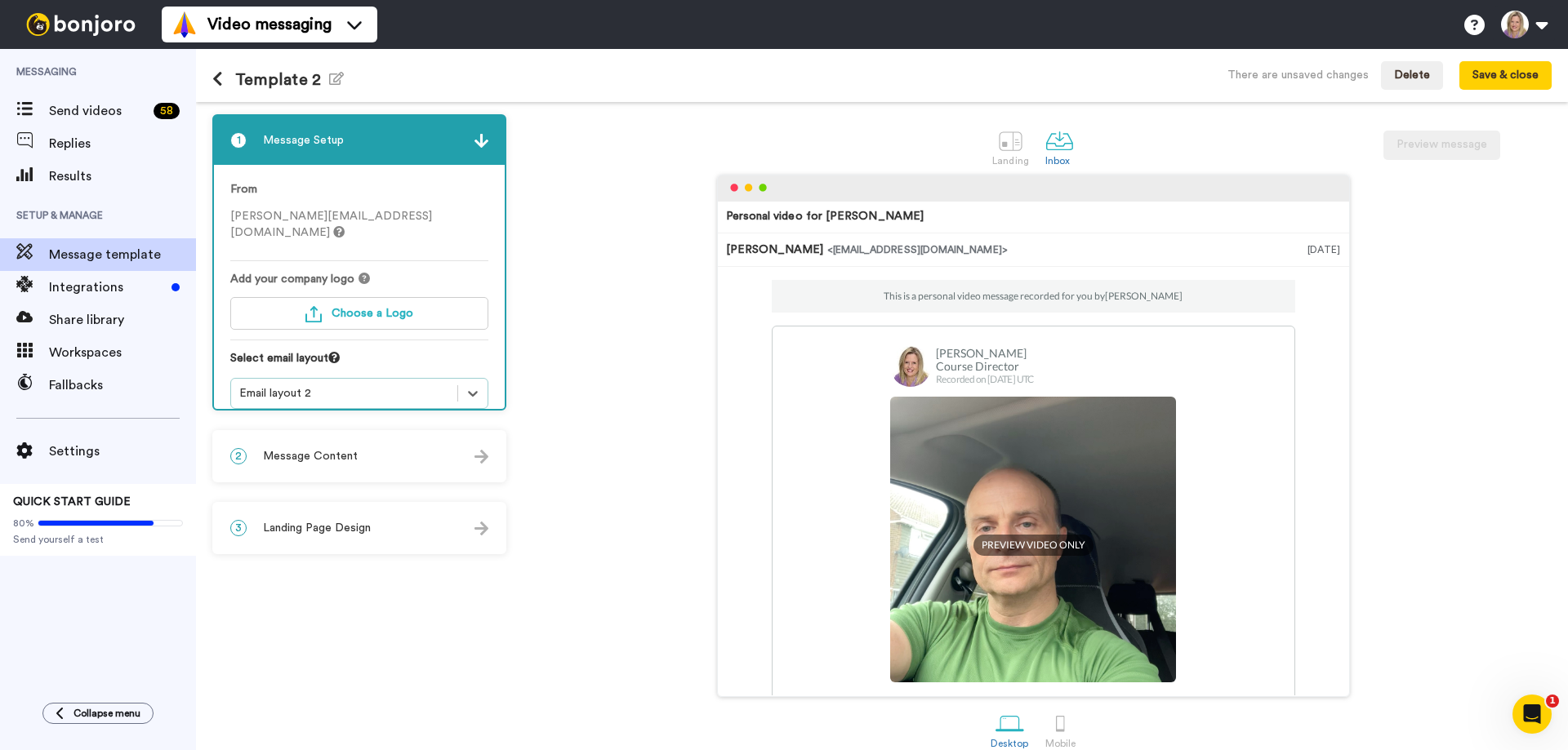
click at [343, 460] on span "Message Content" at bounding box center [310, 456] width 95 height 16
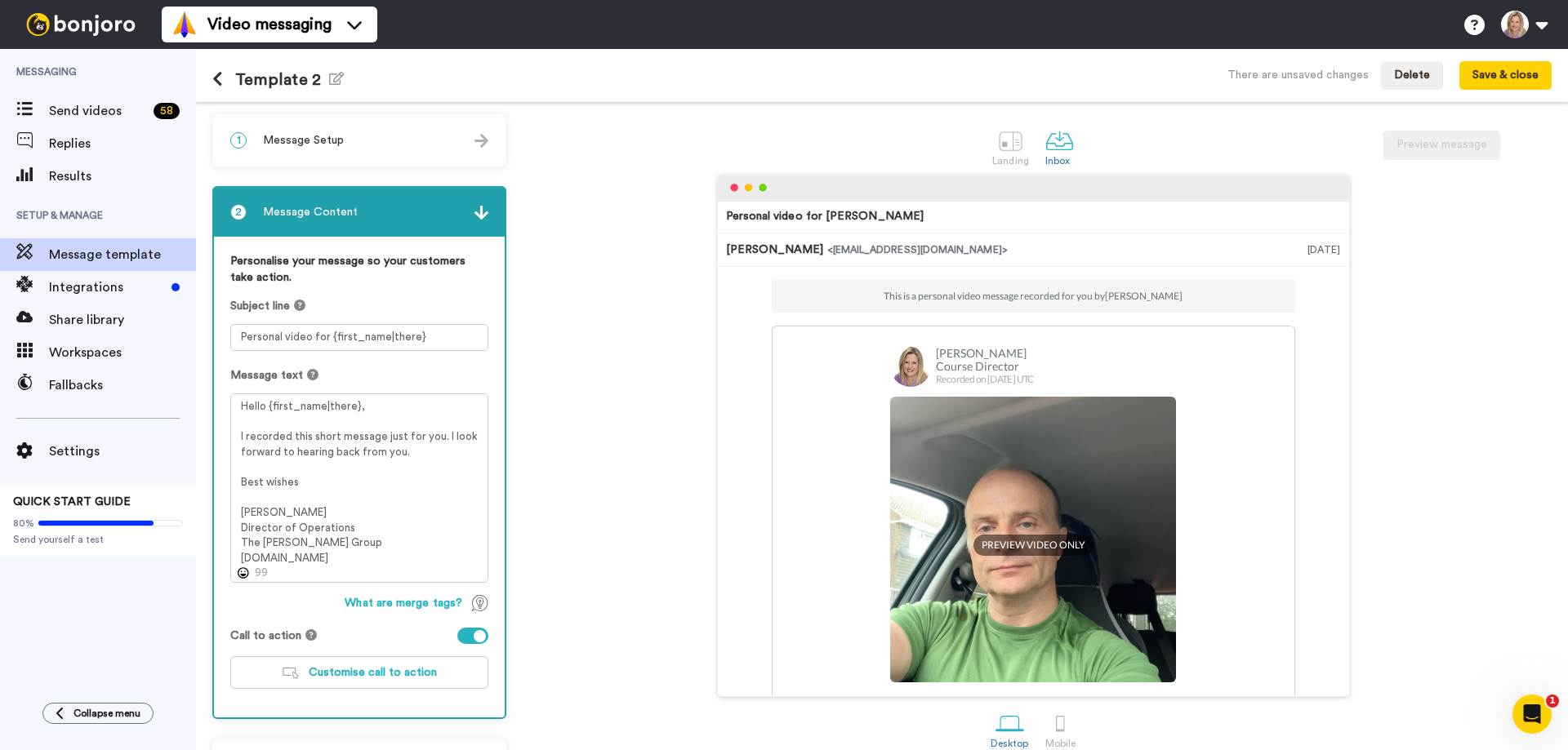
click at [391, 145] on div "1 Message Setup" at bounding box center [360, 140] width 291 height 49
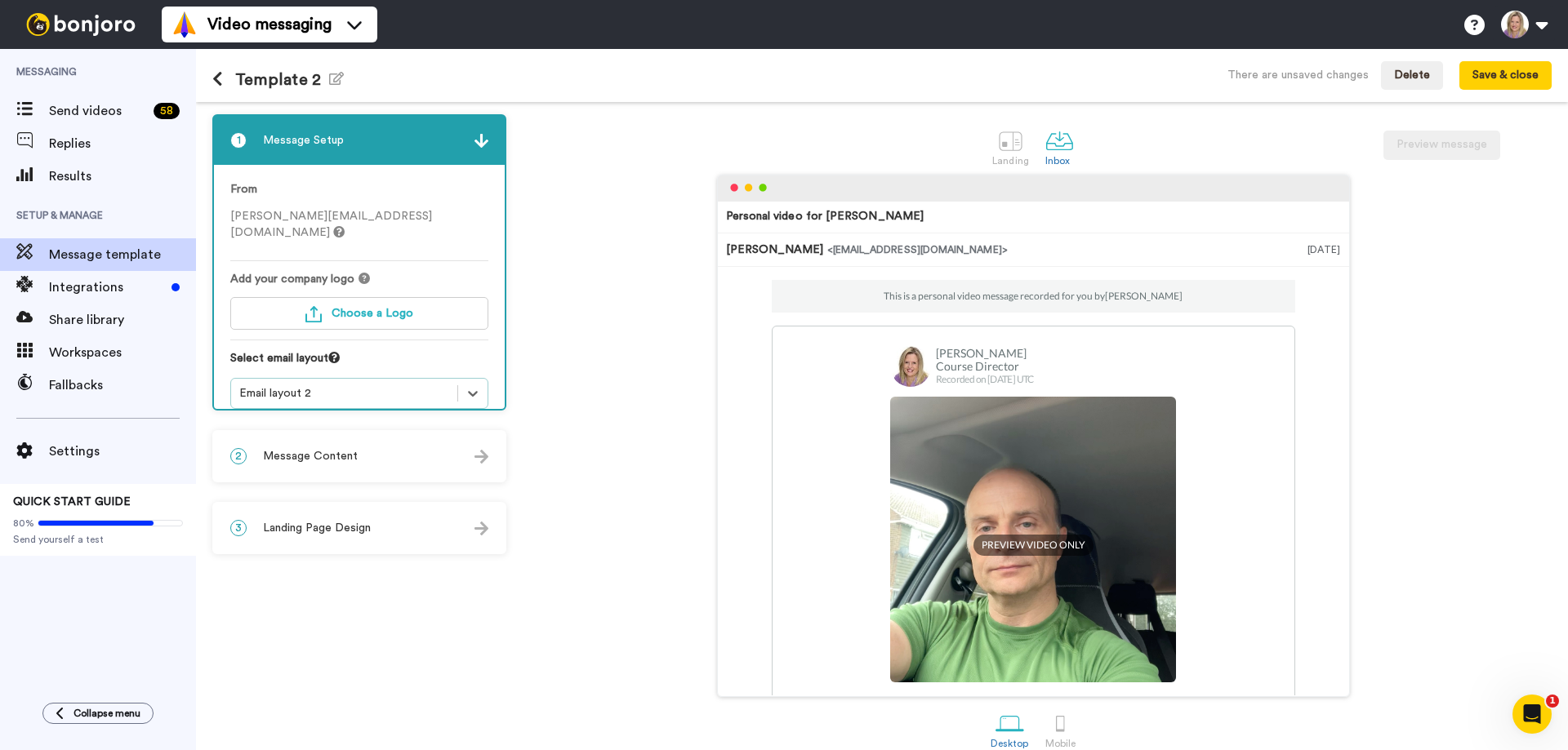
click at [309, 385] on div "Email layout 2" at bounding box center [343, 393] width 210 height 16
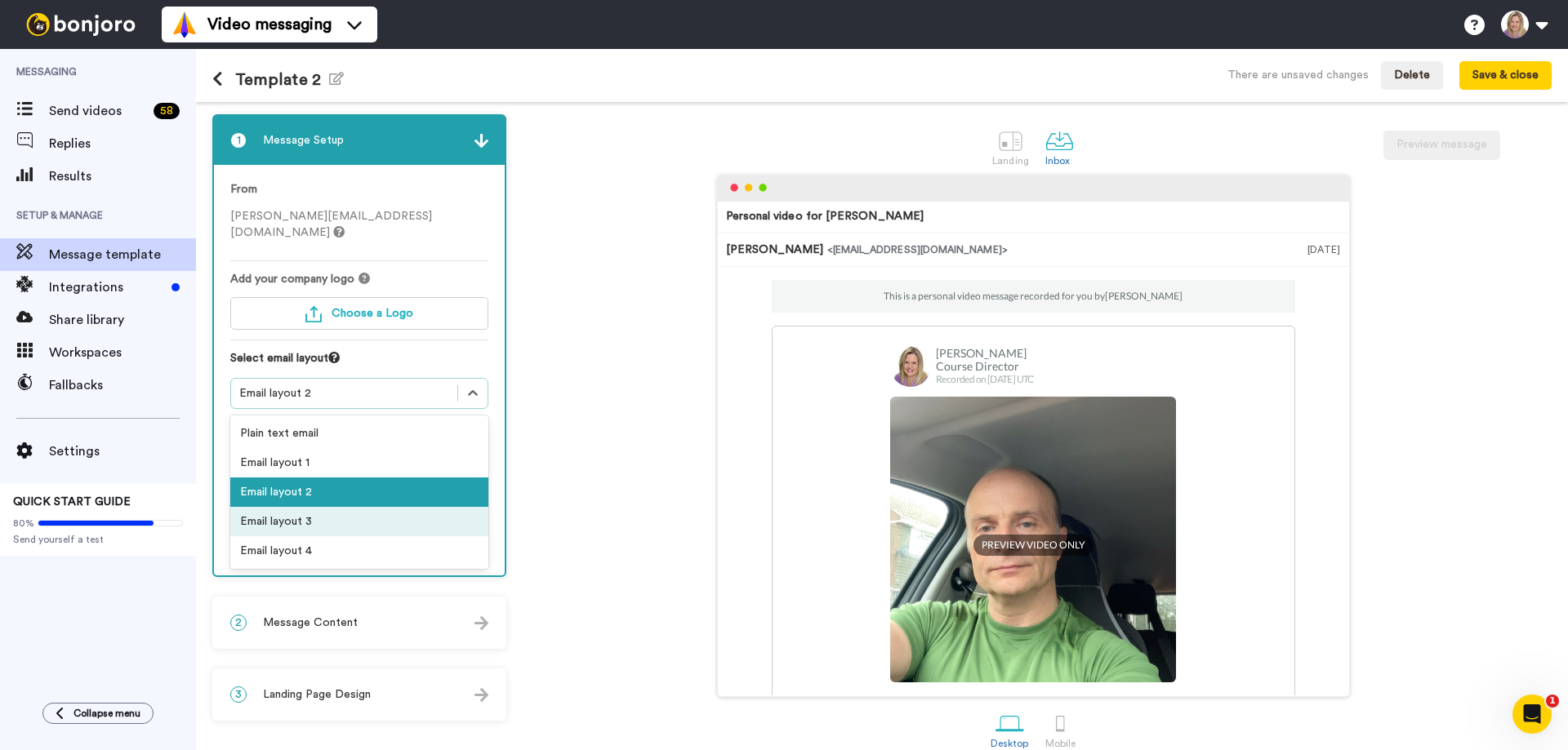
click at [287, 507] on div "Email layout 3" at bounding box center [360, 521] width 258 height 29
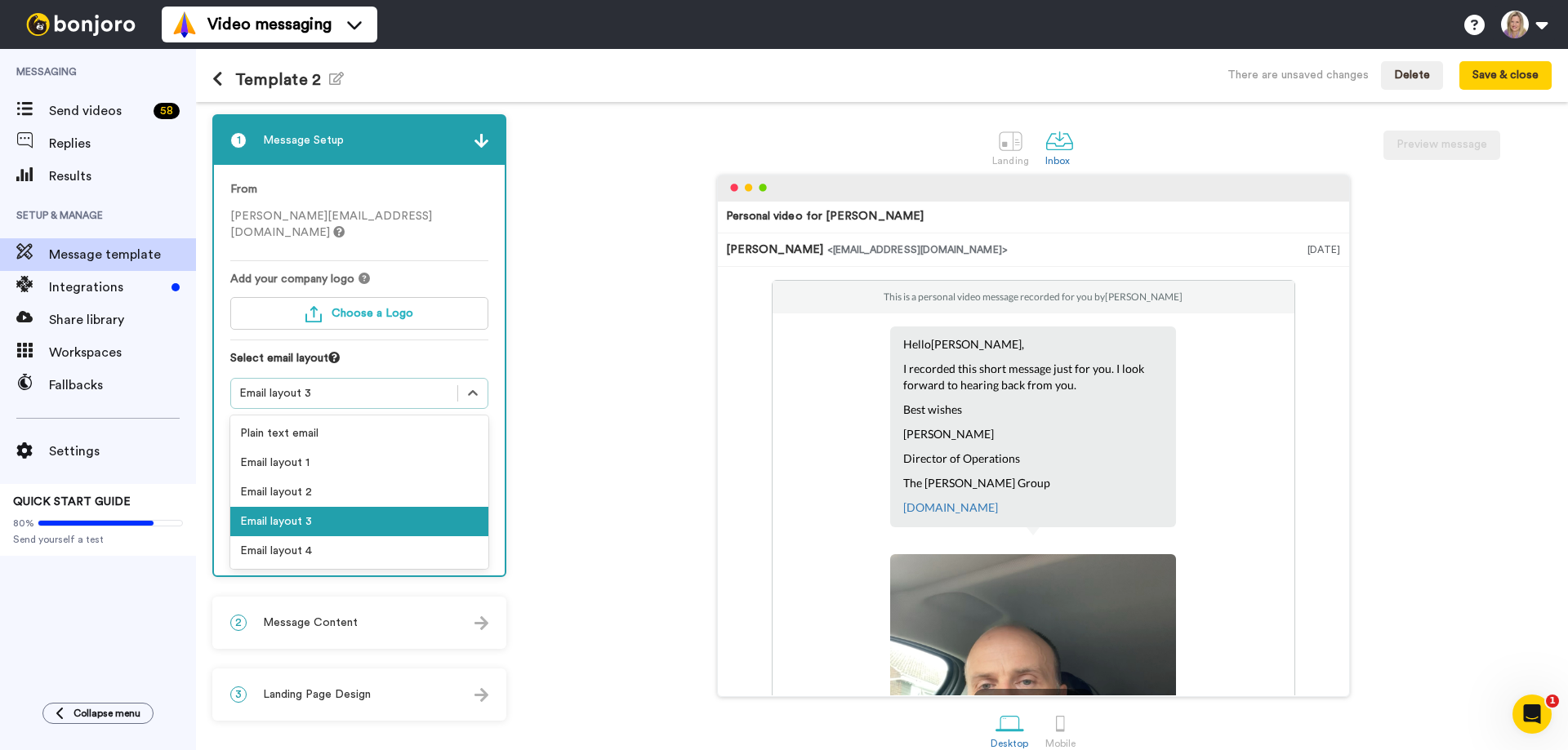
click at [325, 384] on div "Email layout 3" at bounding box center [344, 393] width 227 height 20
click at [294, 537] on div "Email layout 4" at bounding box center [360, 551] width 258 height 29
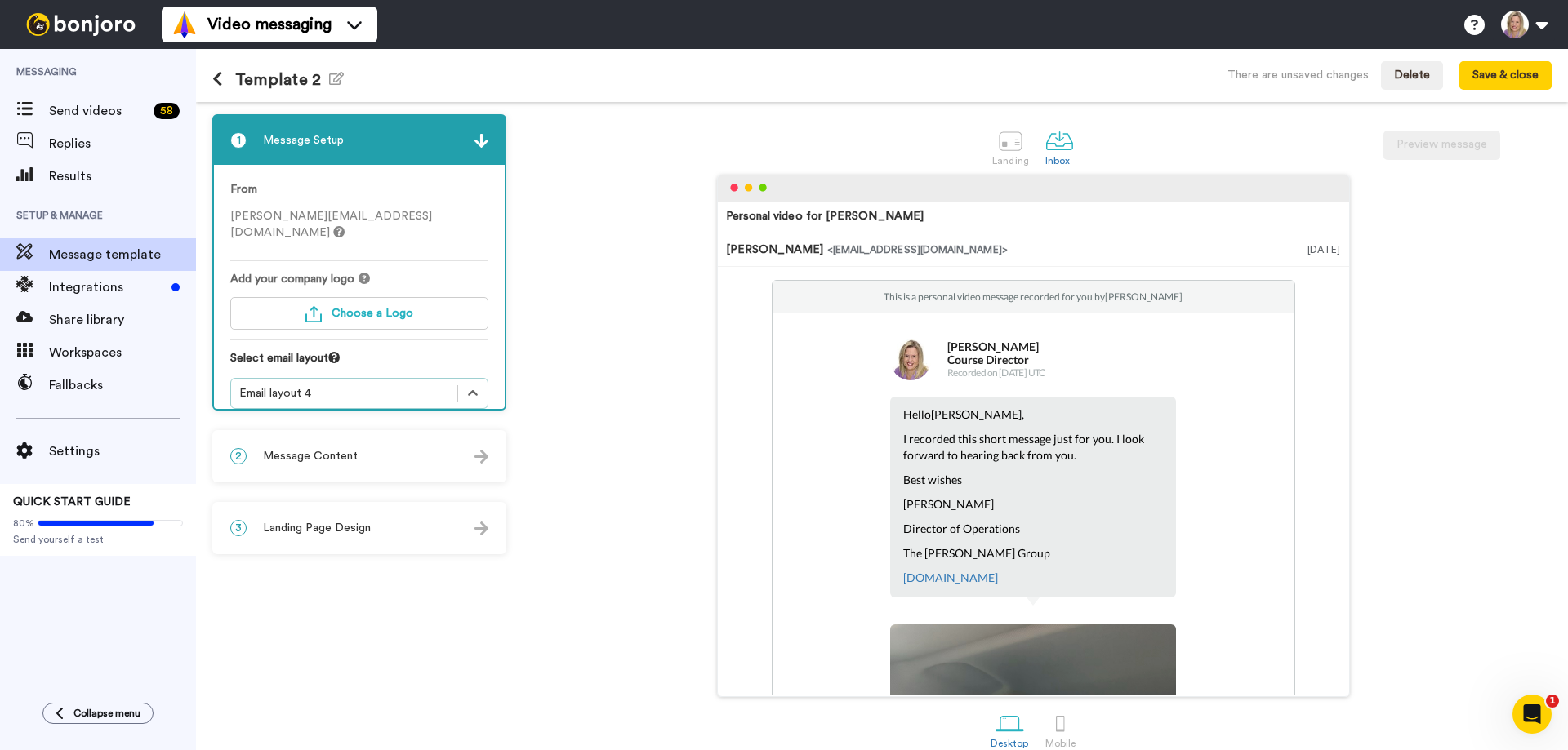
click at [300, 385] on div "Email layout 4" at bounding box center [343, 393] width 210 height 16
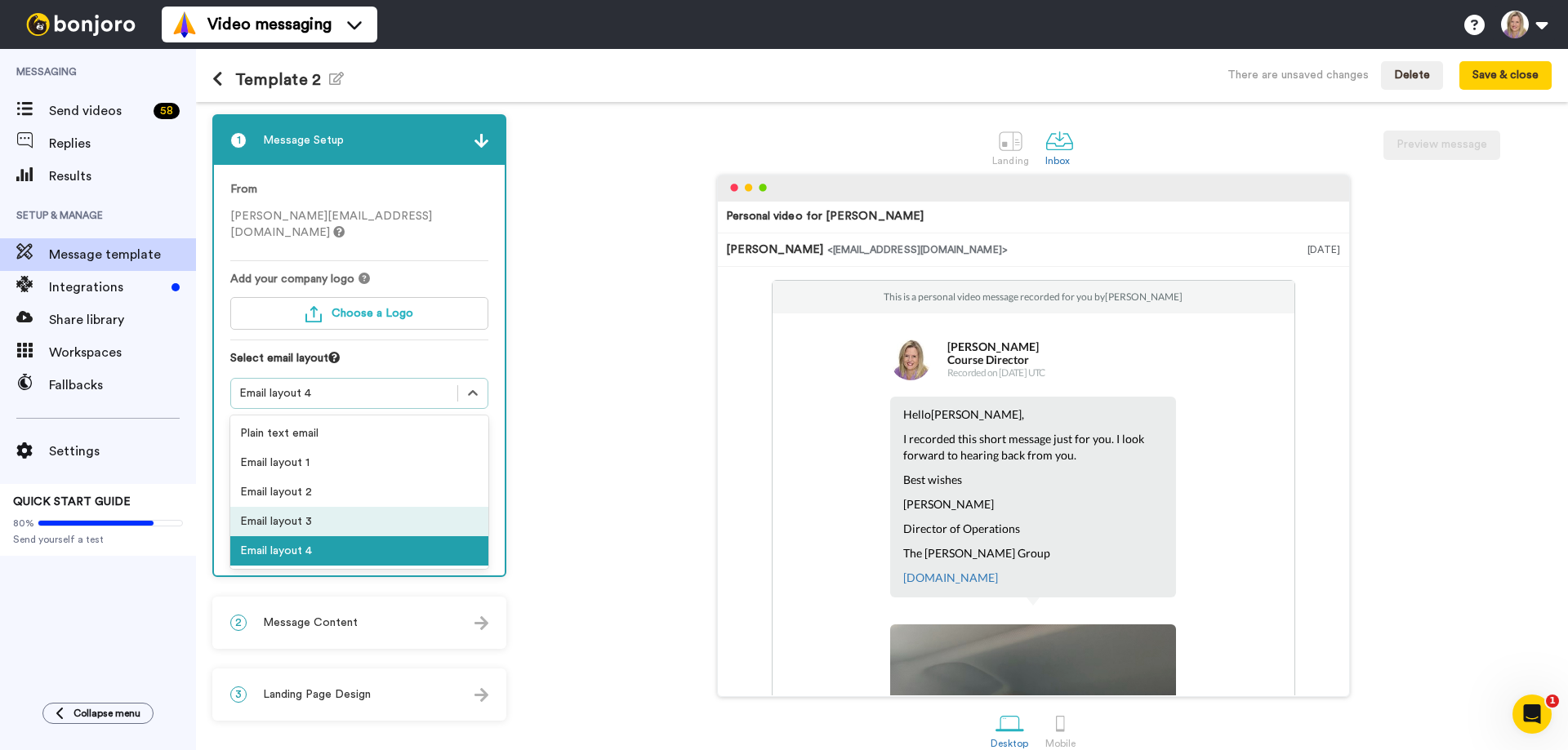
click at [290, 507] on div "Email layout 3" at bounding box center [360, 521] width 258 height 29
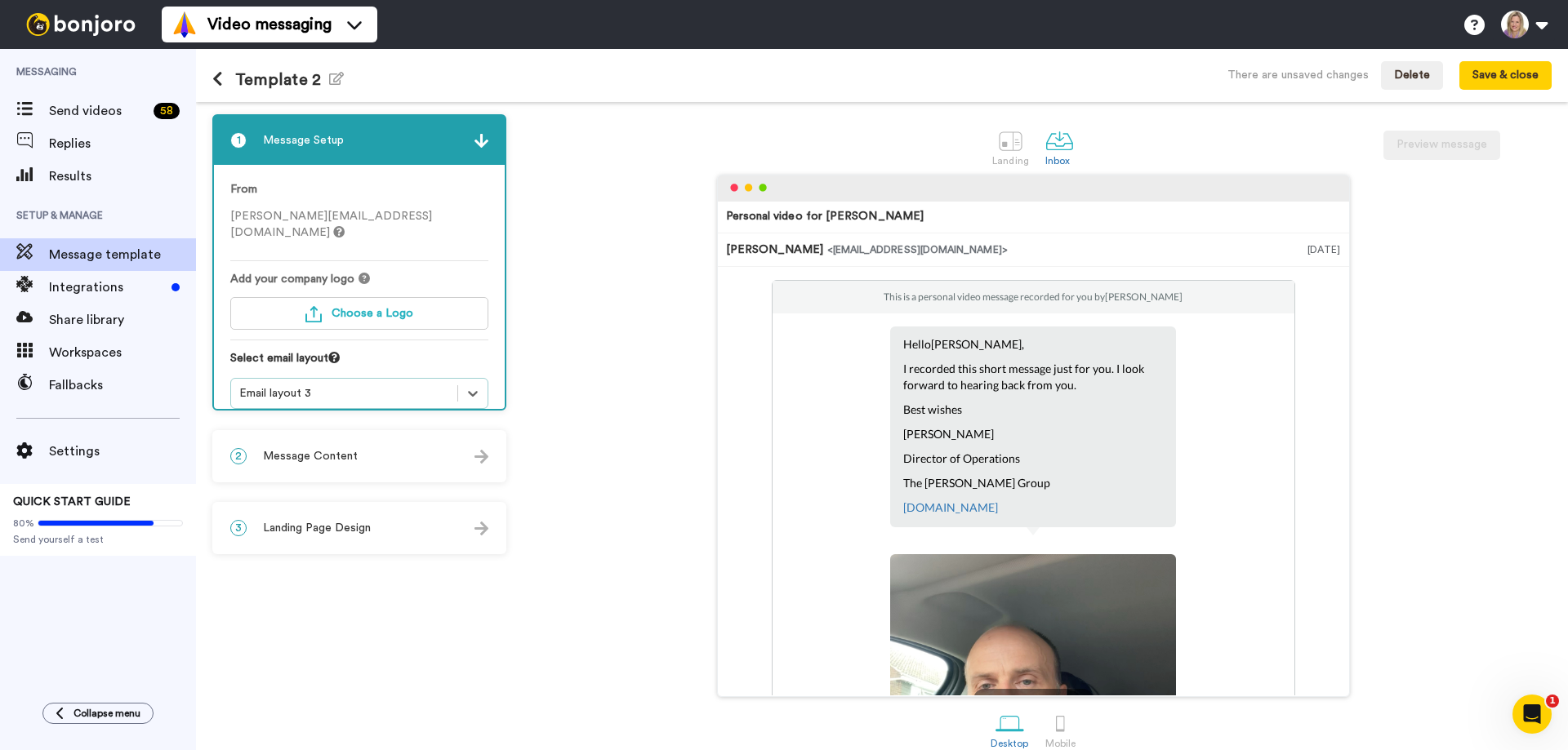
click at [366, 445] on div "2 Message Content" at bounding box center [360, 456] width 291 height 49
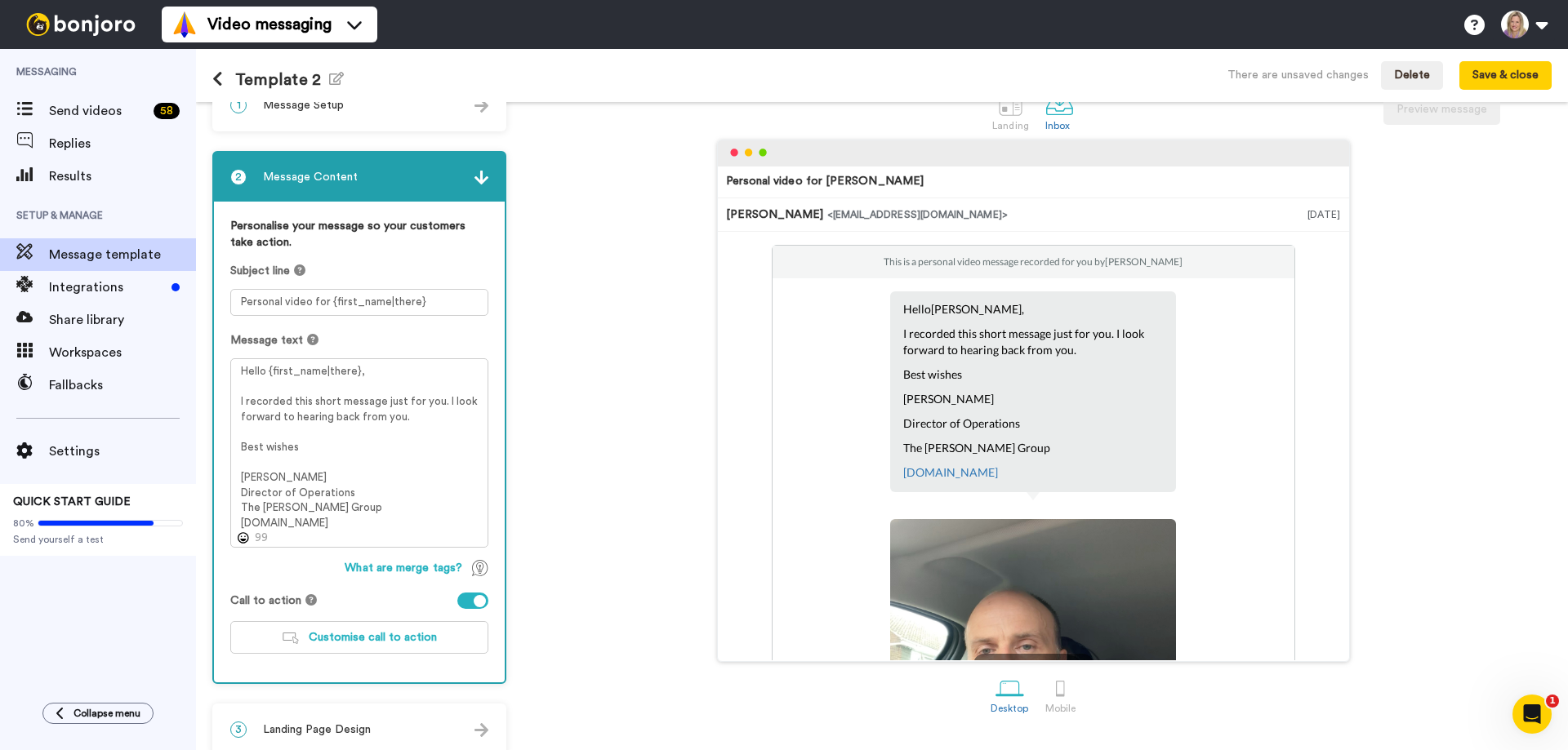
scroll to position [53, 0]
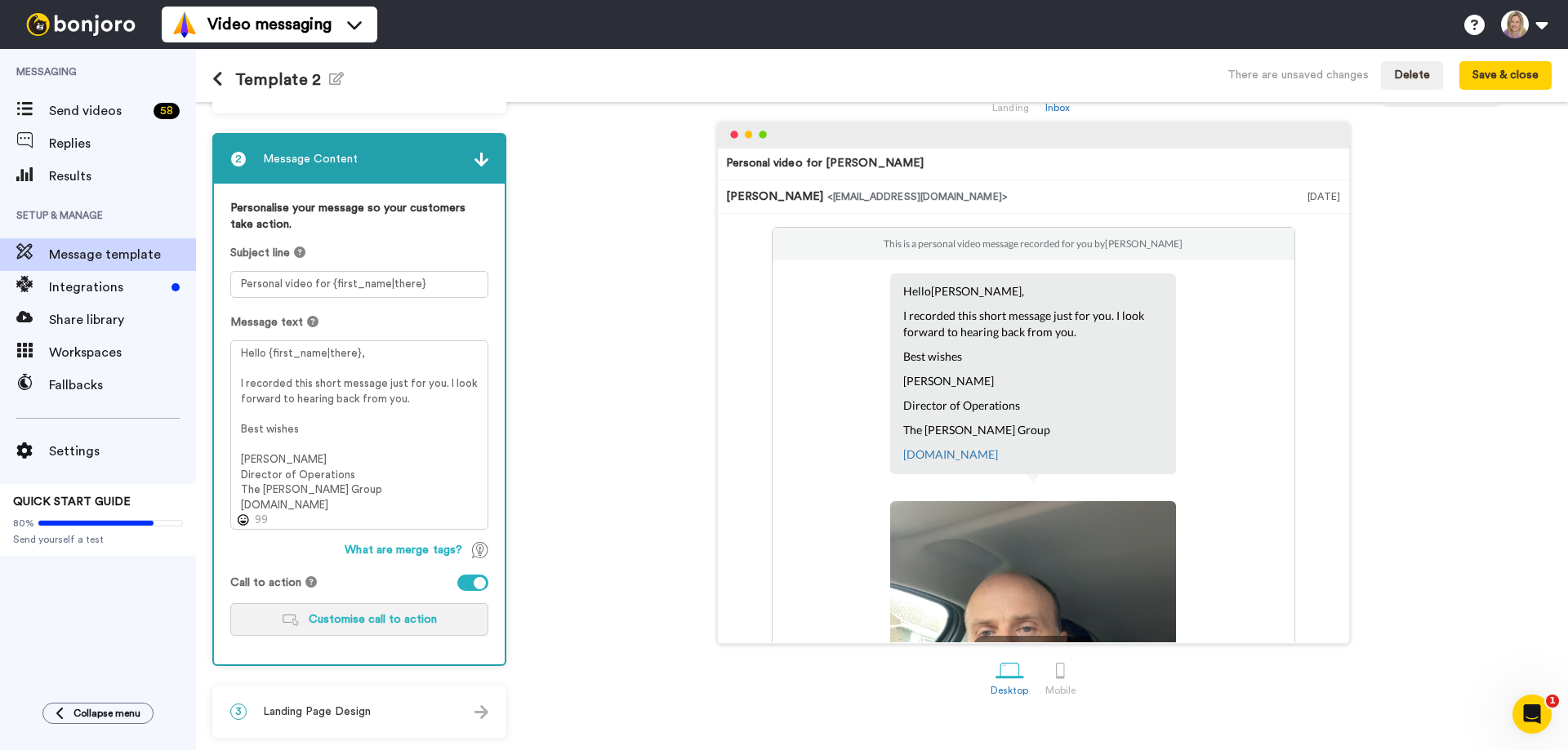
click at [350, 631] on button "Customise call to action" at bounding box center [360, 619] width 258 height 32
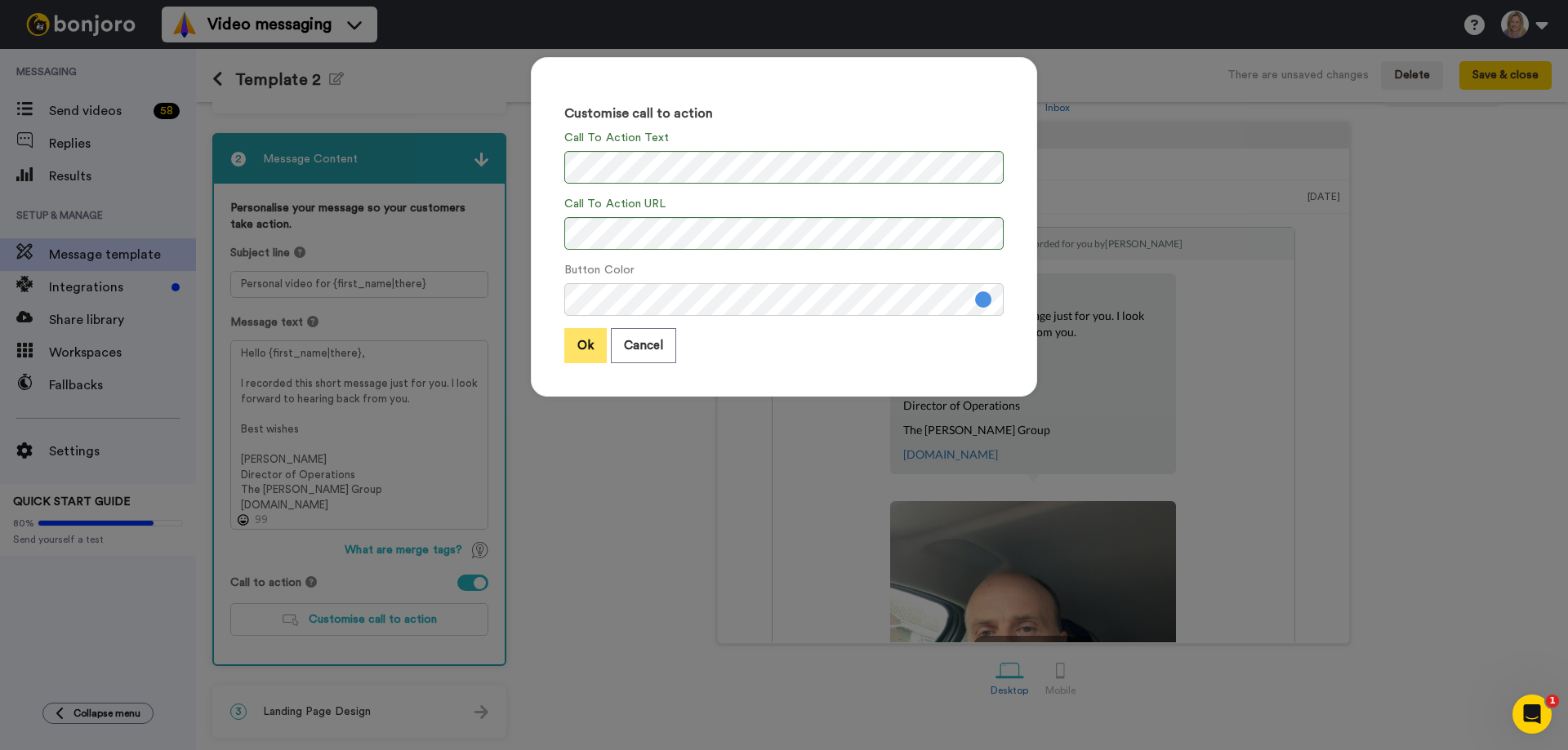
click at [581, 353] on button "Ok" at bounding box center [585, 345] width 43 height 35
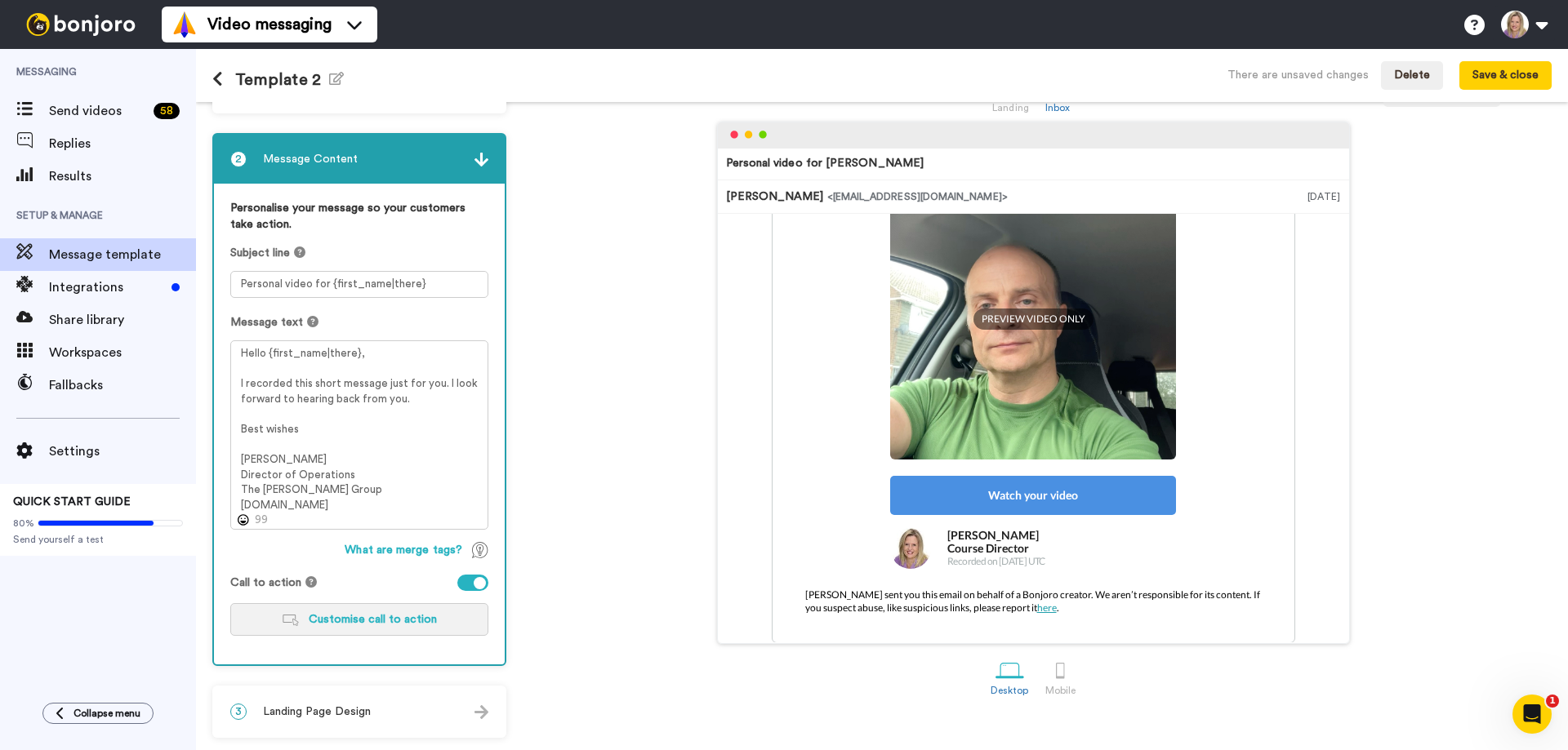
scroll to position [341, 0]
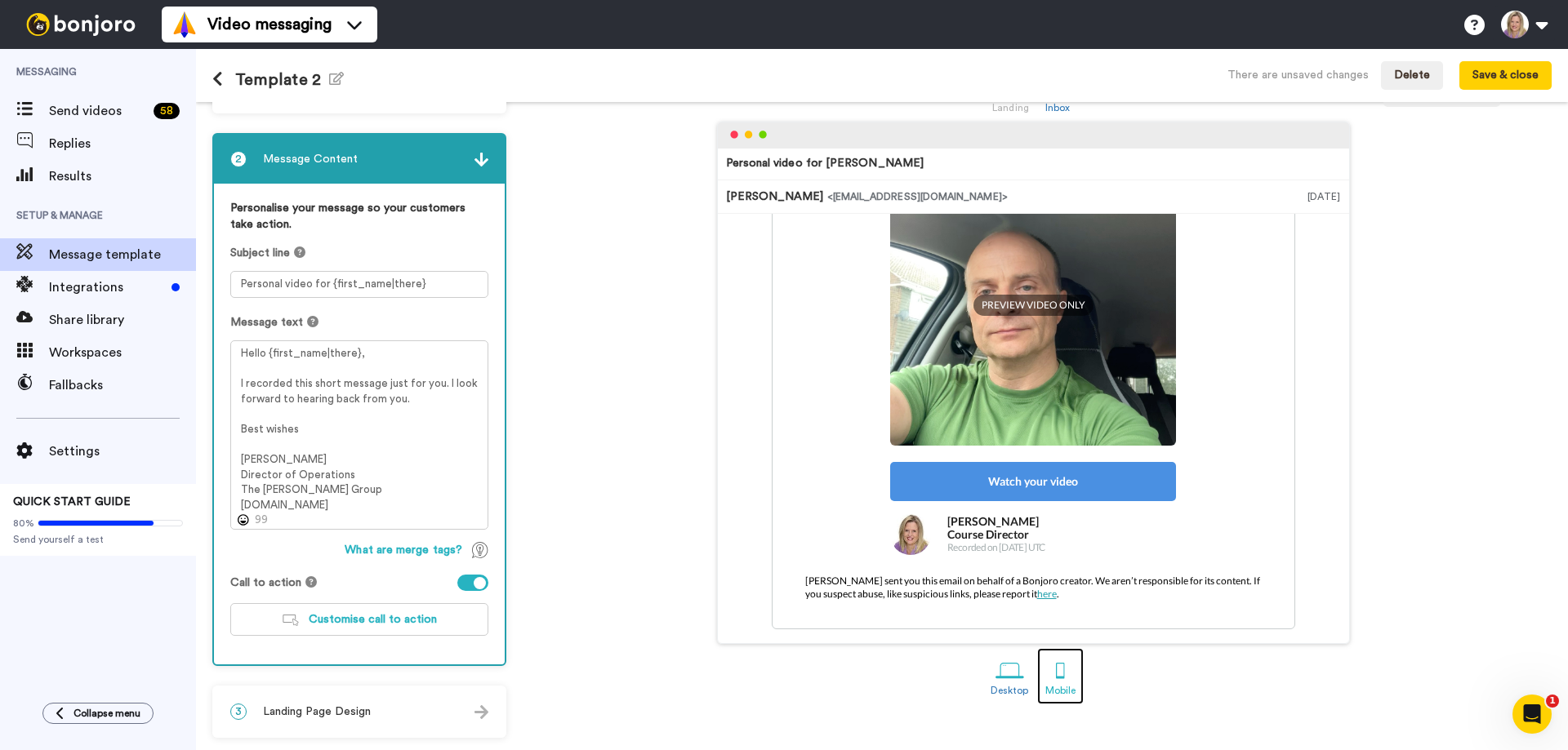
click at [1058, 684] on div at bounding box center [1061, 670] width 28 height 28
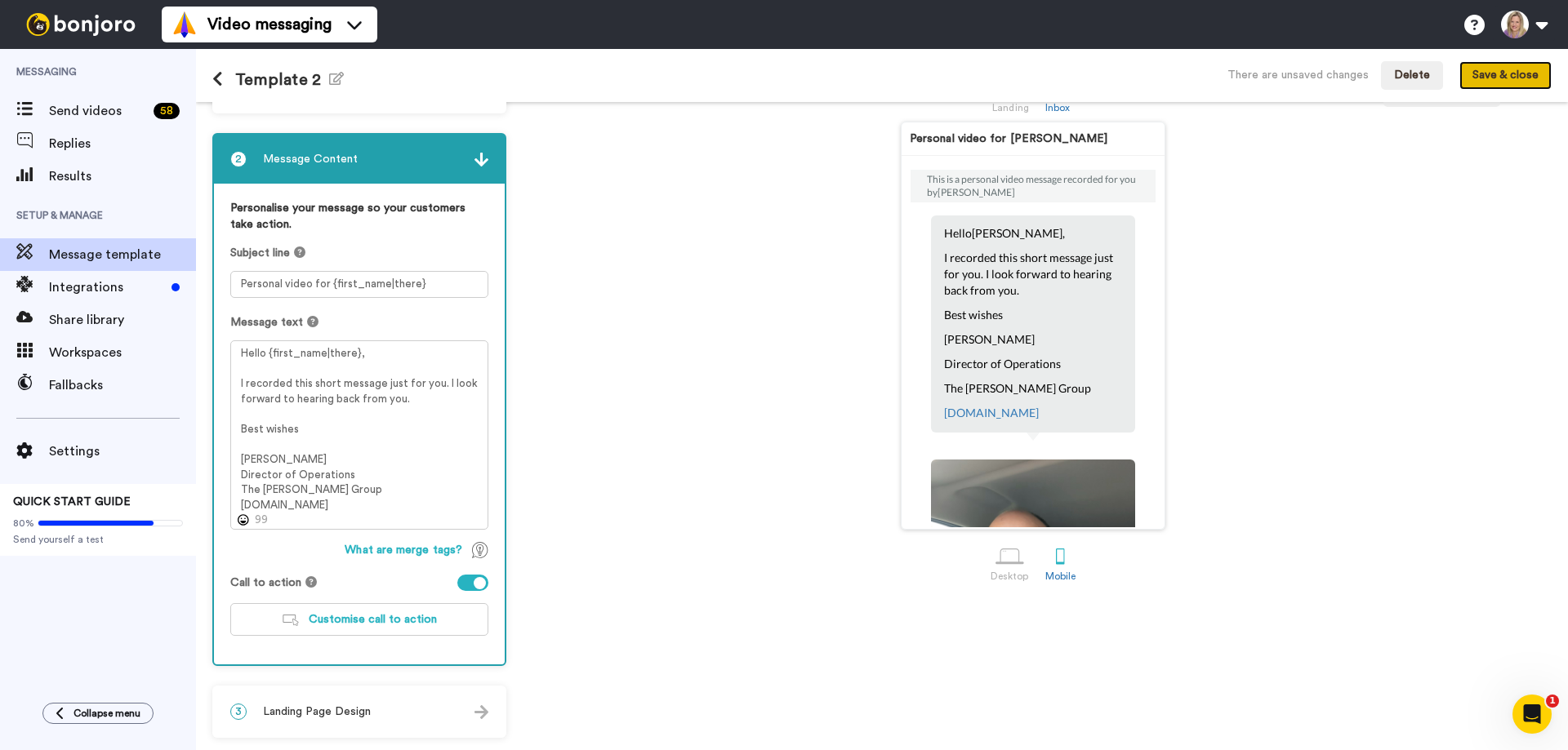
click at [1496, 78] on button "Save & close" at bounding box center [1505, 76] width 92 height 29
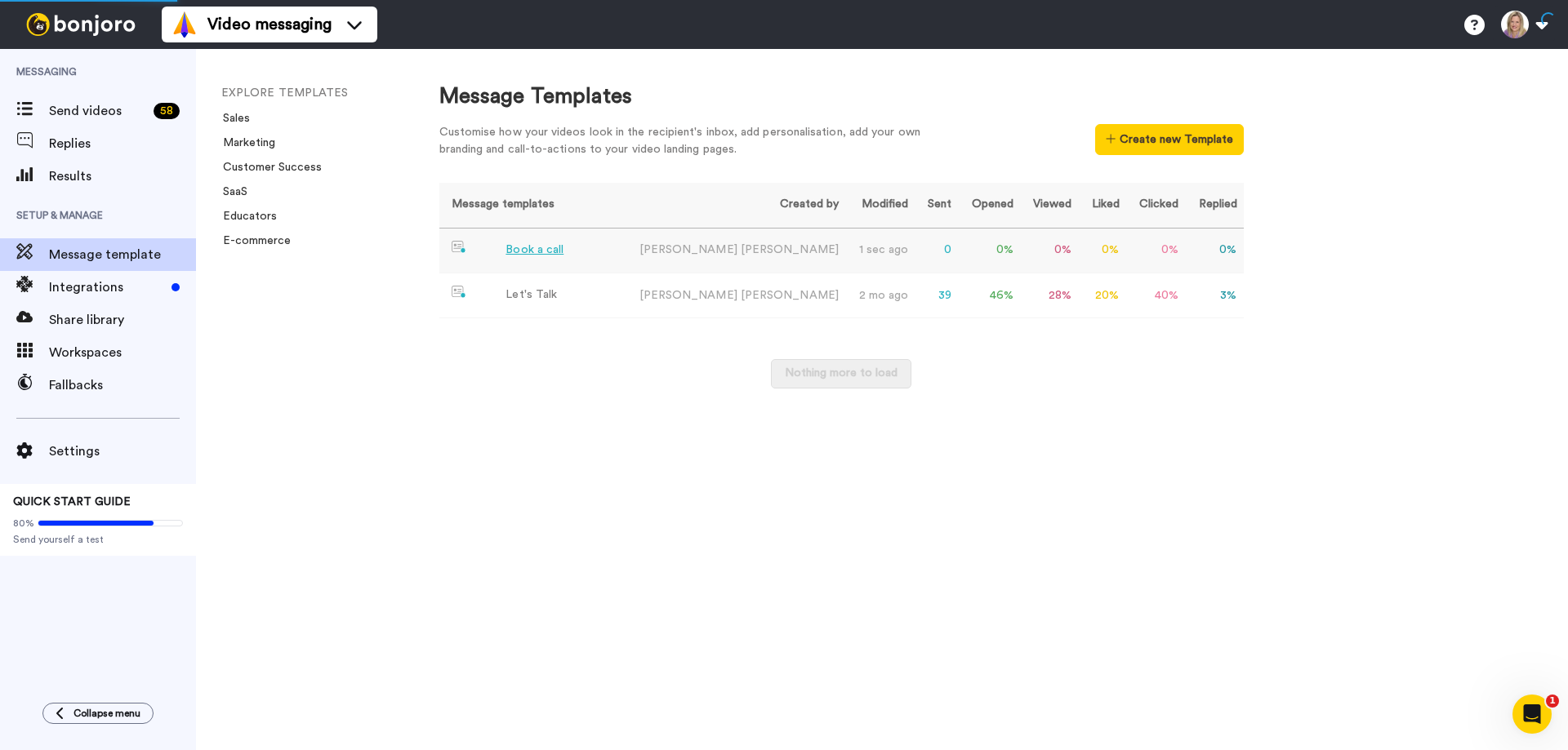
click at [524, 241] on td "Book a call" at bounding box center [531, 250] width 184 height 45
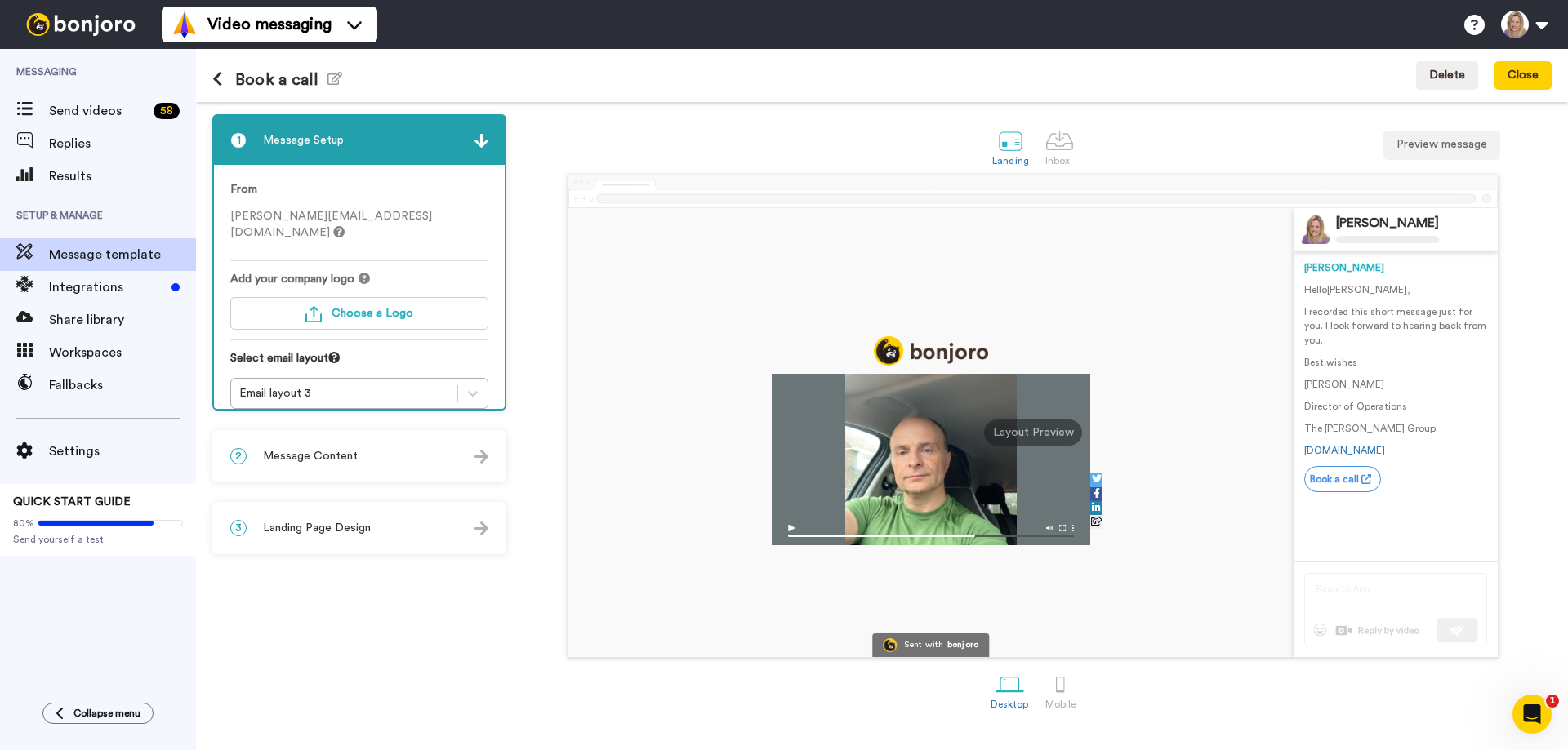
click at [288, 460] on span "Message Content" at bounding box center [310, 456] width 95 height 16
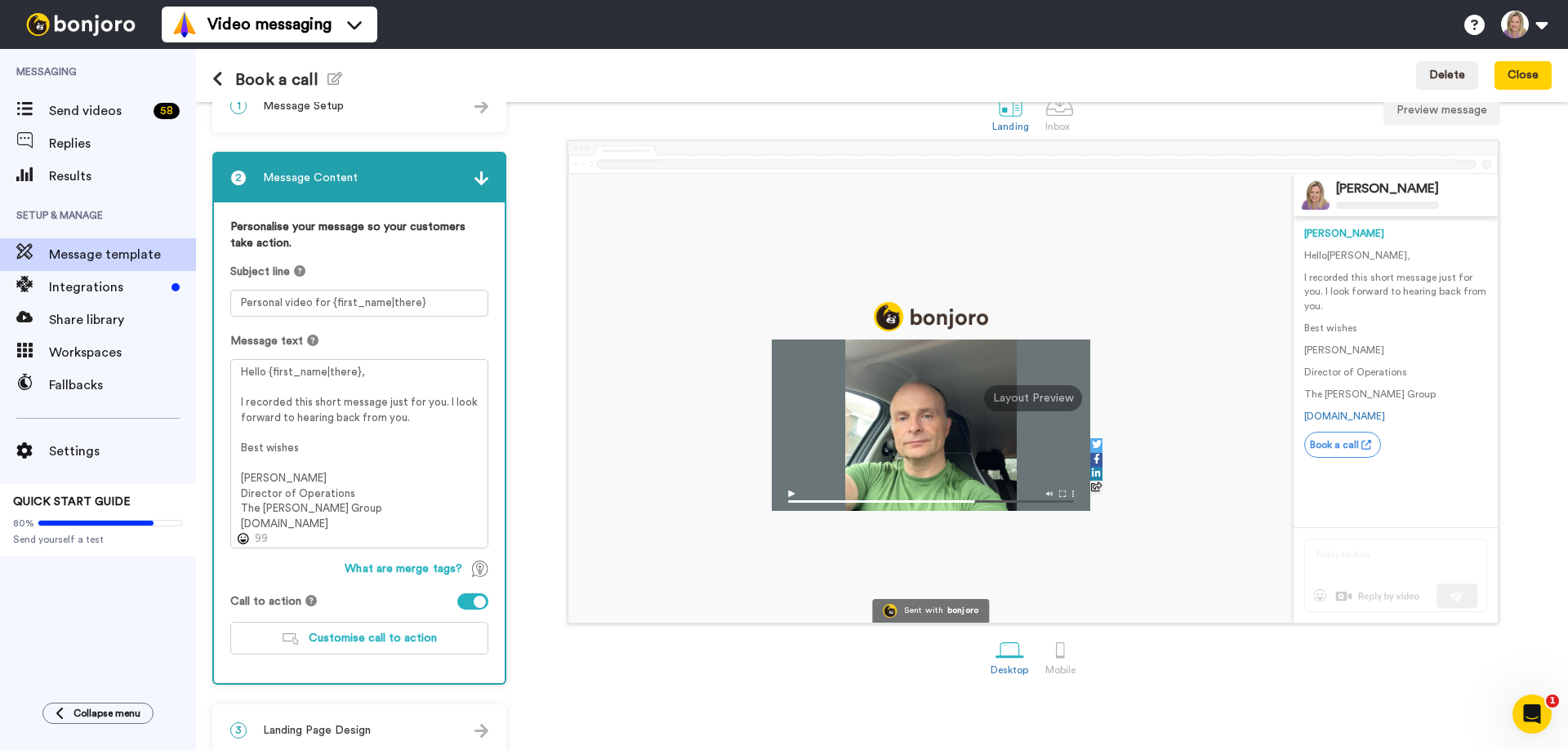
scroll to position [53, 0]
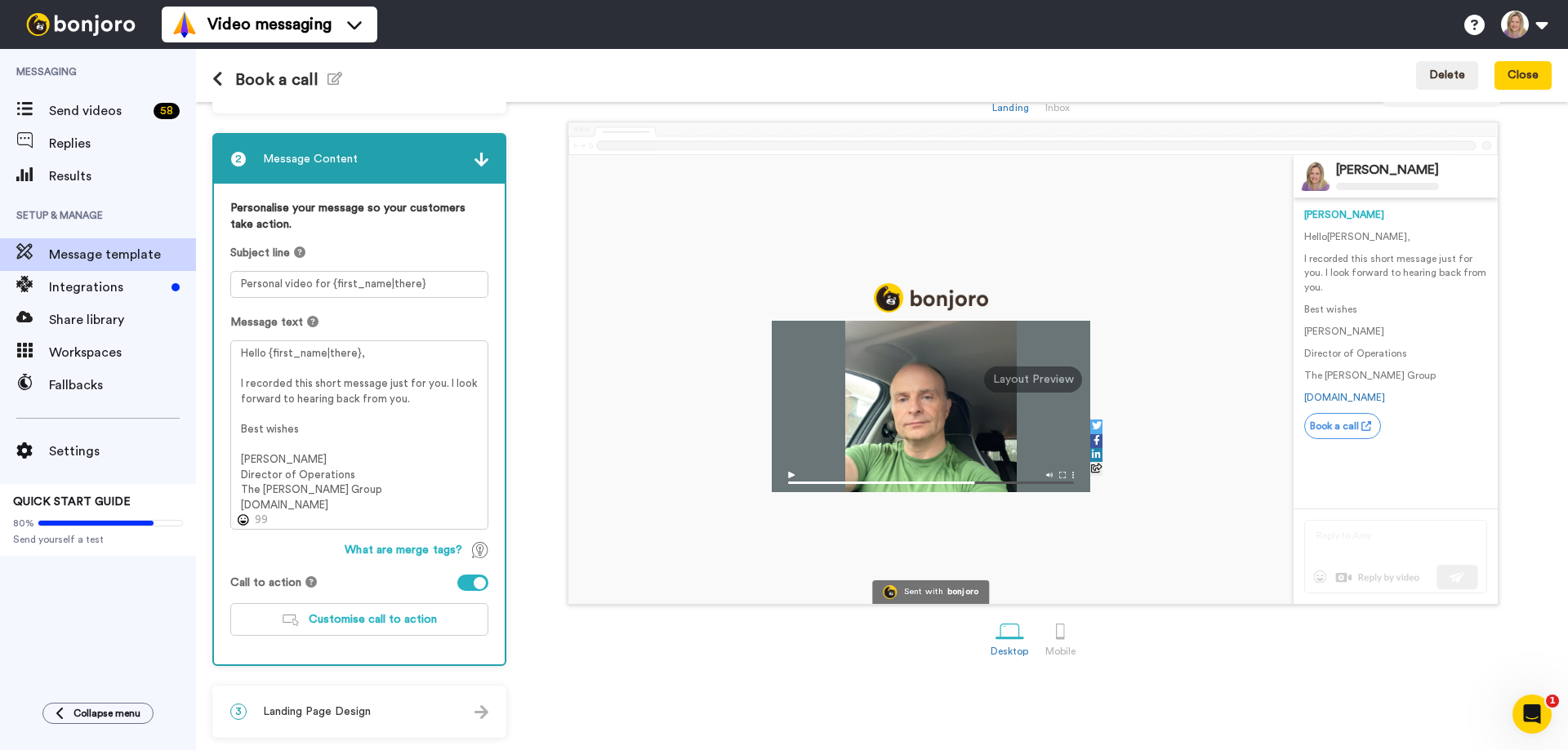
click at [356, 720] on span "Landing Page Design" at bounding box center [317, 711] width 108 height 16
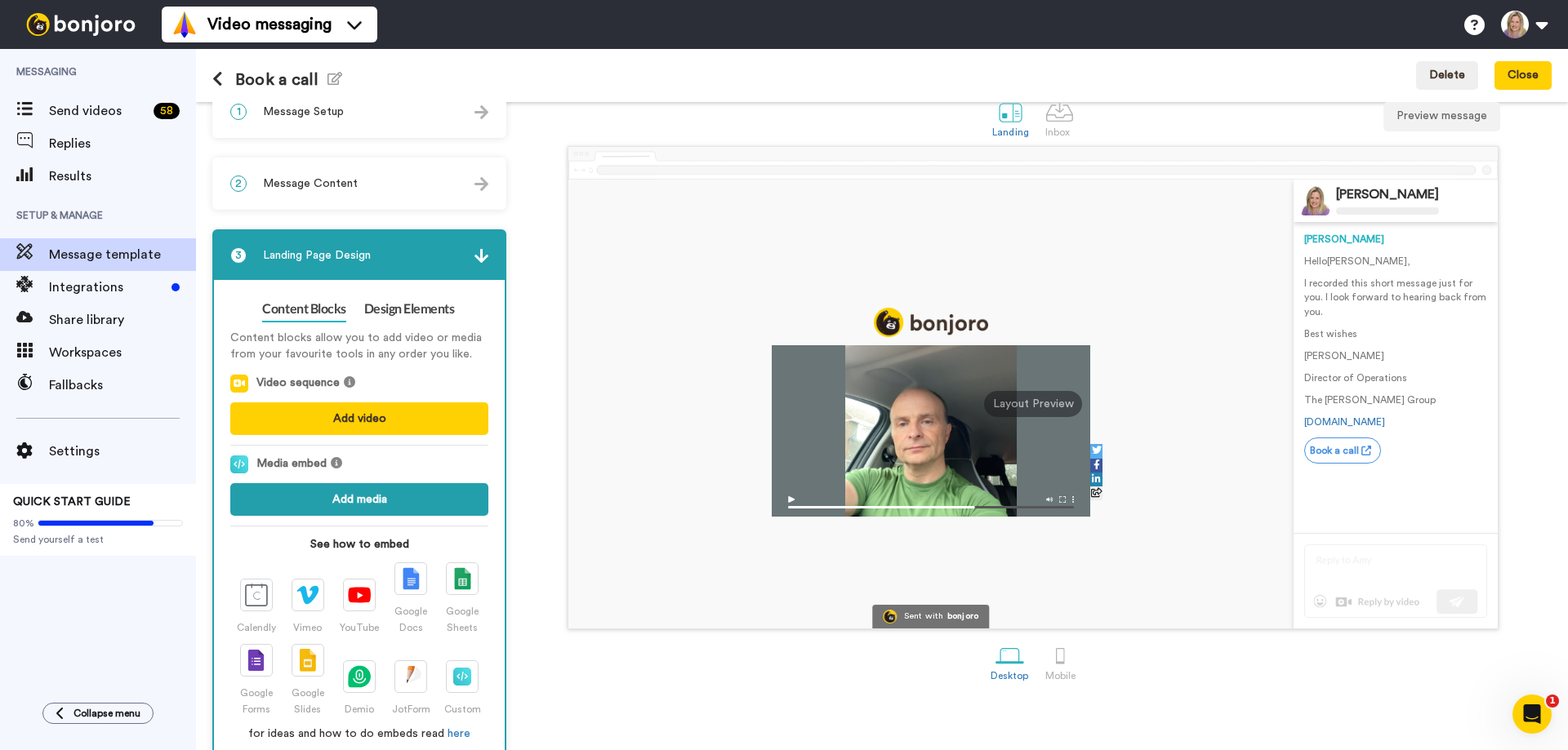
scroll to position [0, 0]
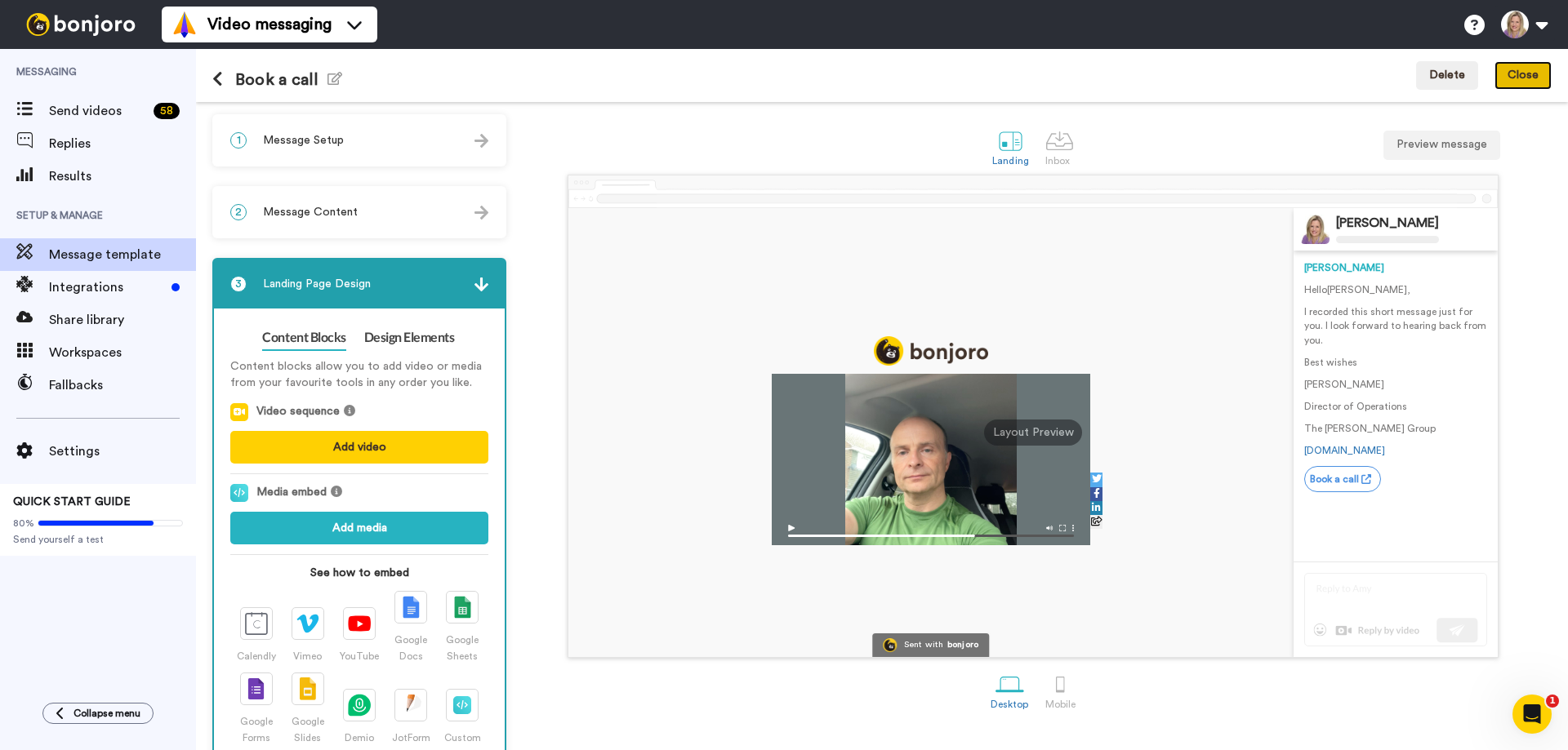
click at [1531, 80] on button "Close" at bounding box center [1523, 76] width 57 height 29
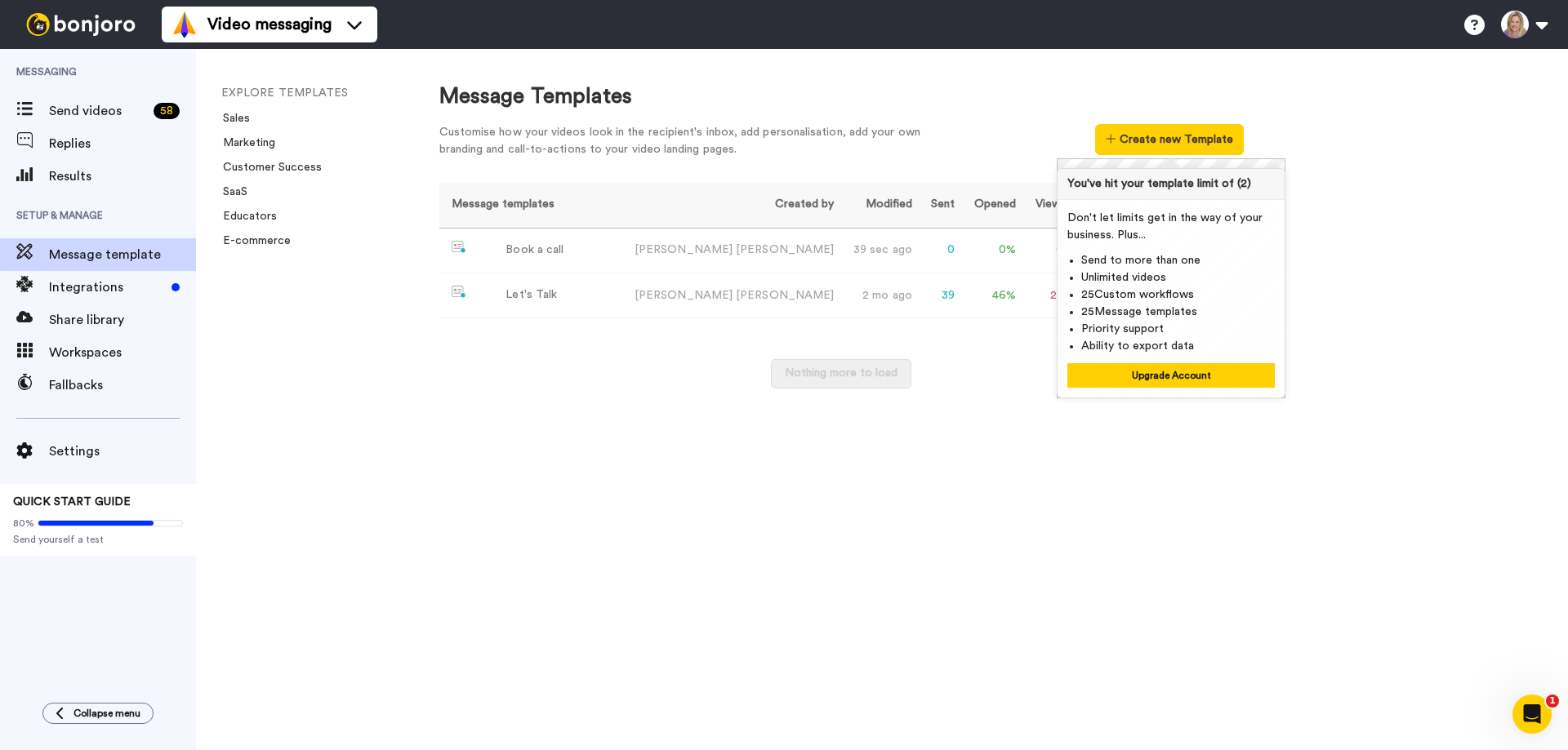
click at [1214, 495] on div "Message Templates Customise how your videos look in the recipient's inbox, add …" at bounding box center [987, 400] width 1161 height 702
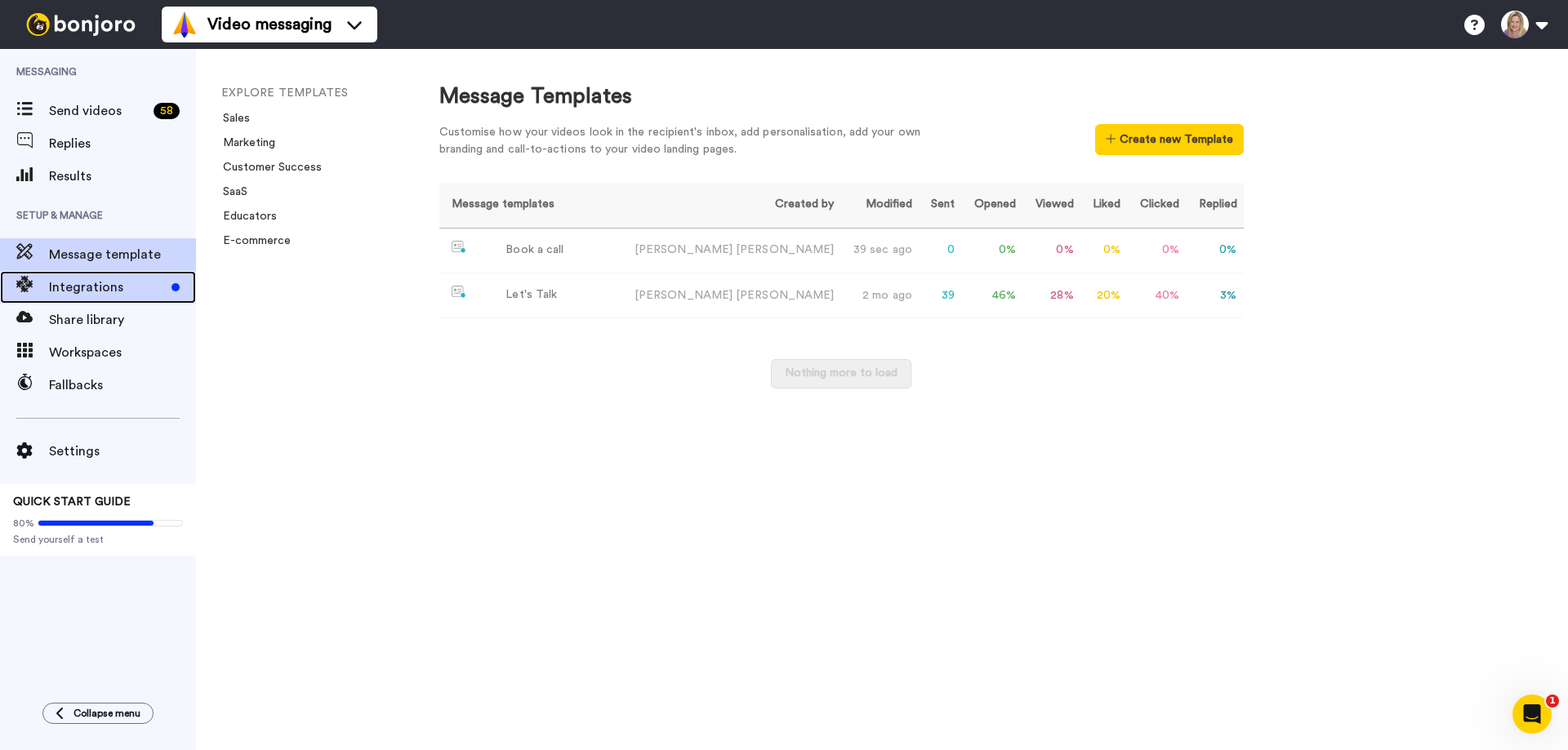
click at [108, 279] on span "Integrations" at bounding box center [107, 287] width 116 height 20
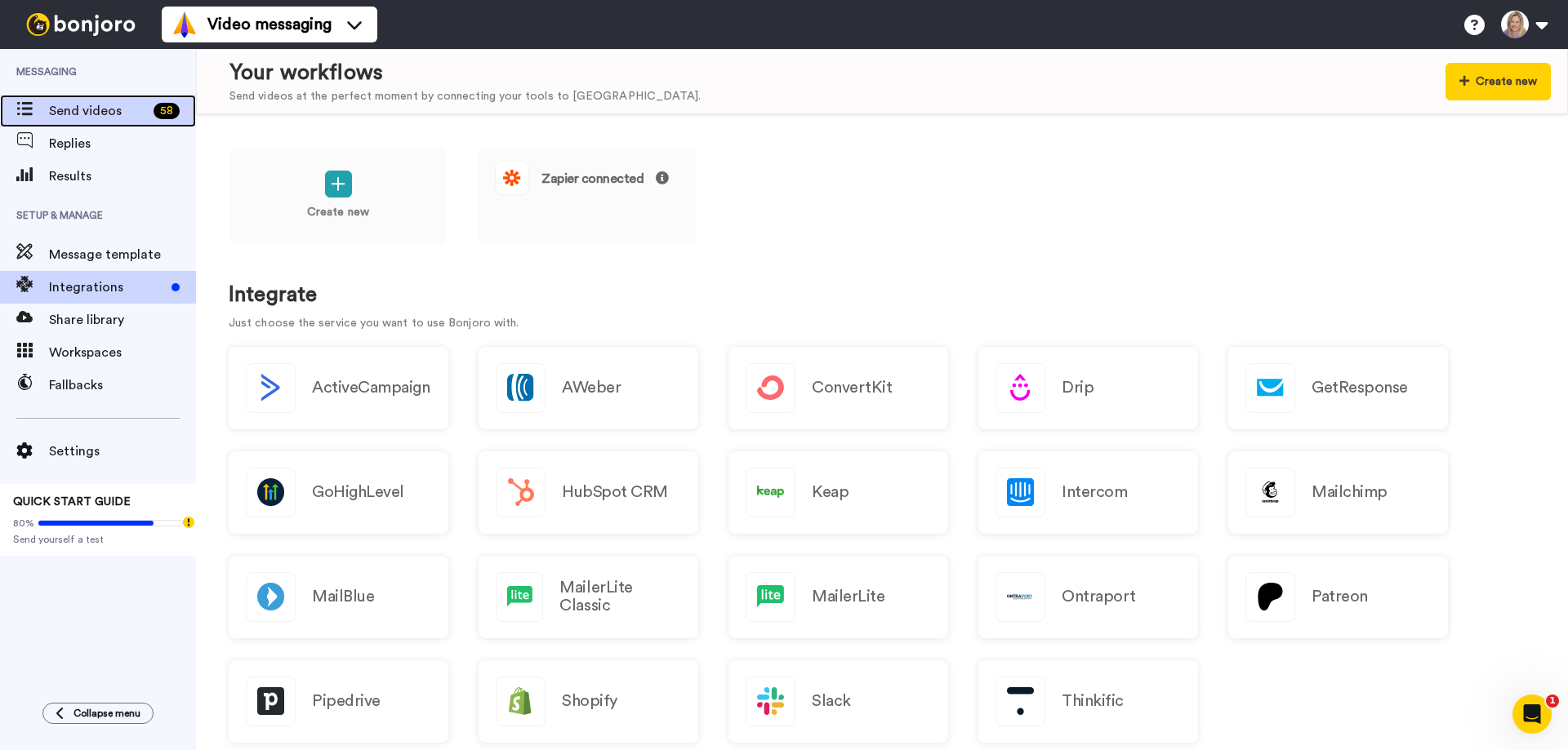
click at [104, 117] on span "Send videos" at bounding box center [98, 111] width 98 height 20
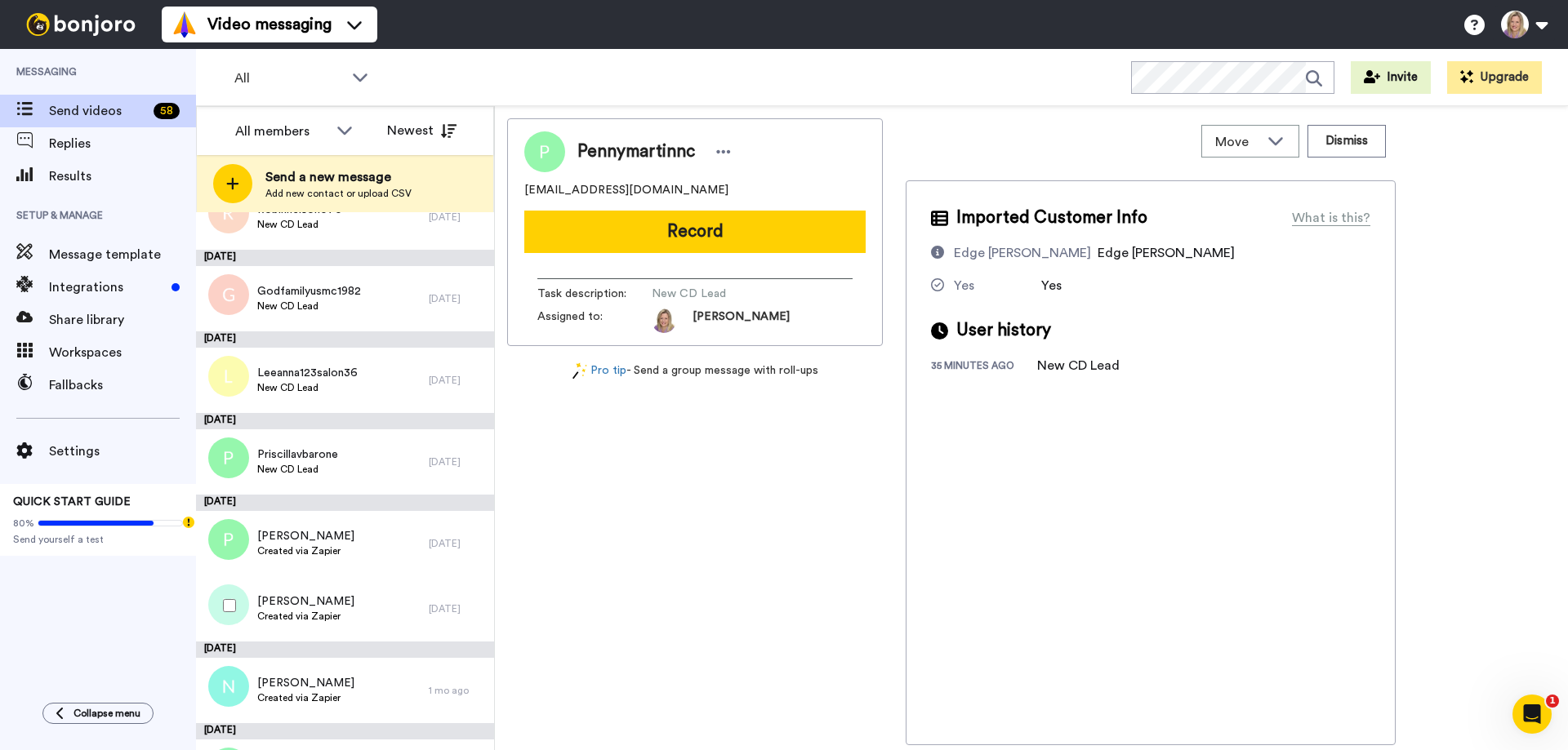
scroll to position [490, 0]
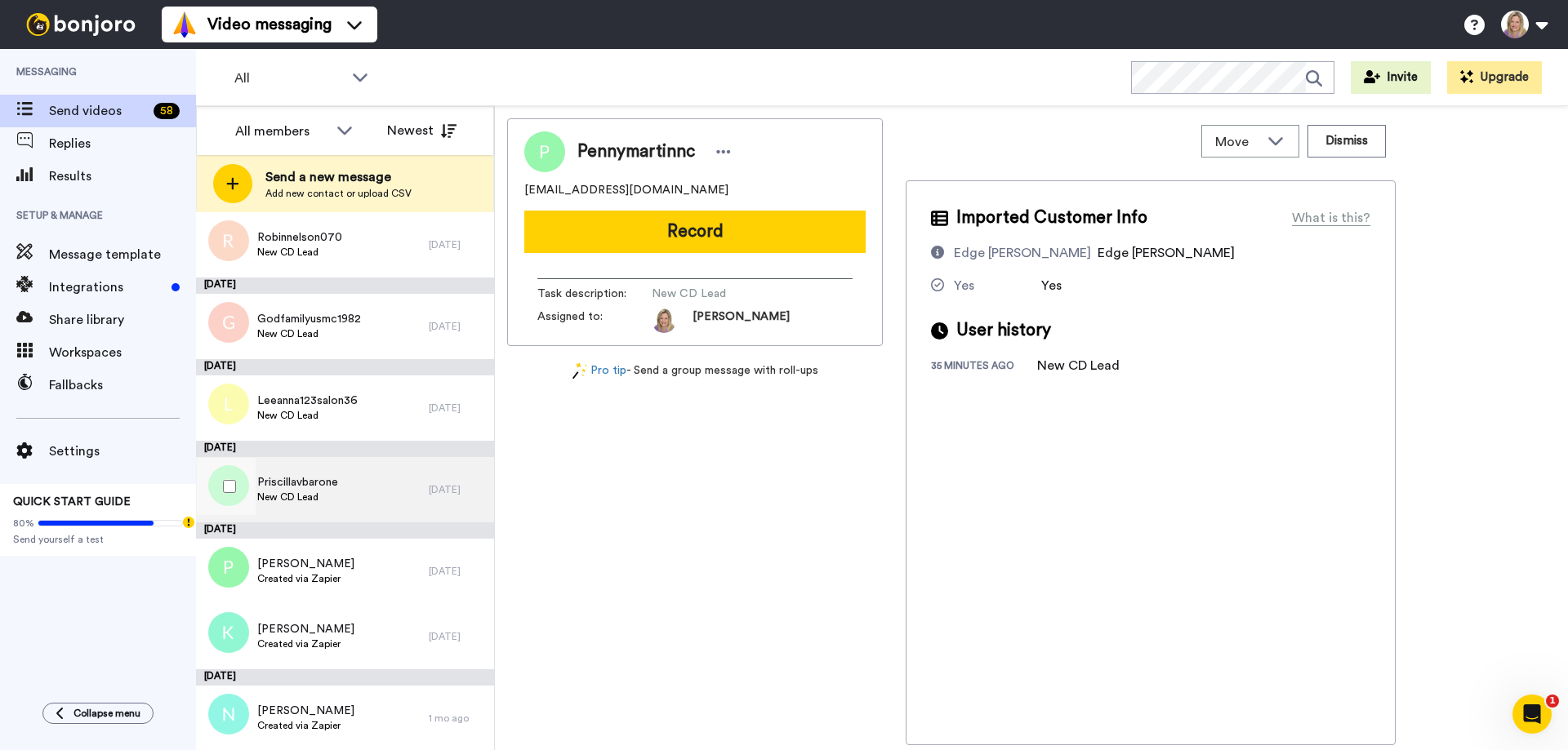
click at [327, 488] on span "Priscillavbarone" at bounding box center [297, 482] width 81 height 16
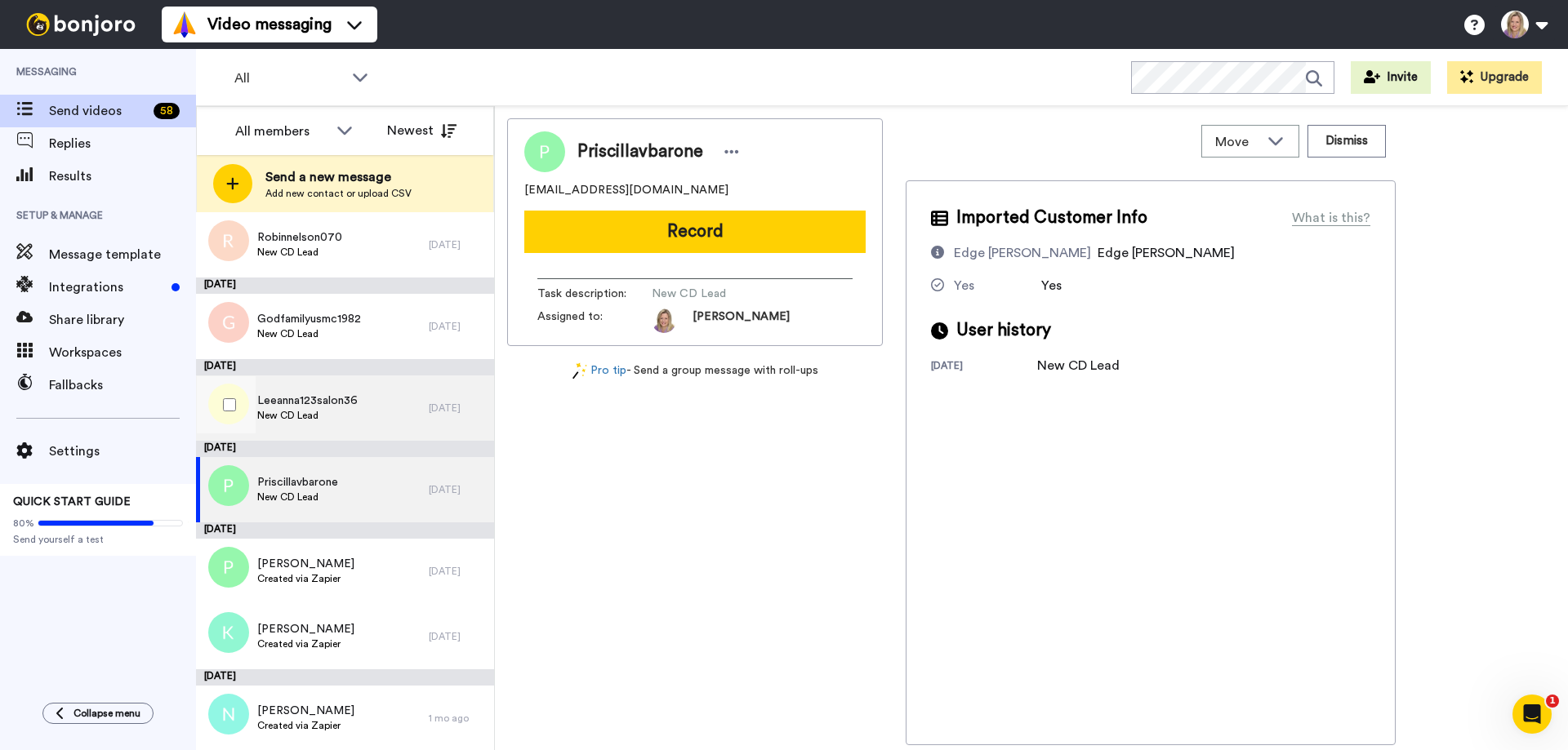
click at [296, 417] on span "New CD Lead" at bounding box center [307, 415] width 101 height 13
